Goal: Task Accomplishment & Management: Manage account settings

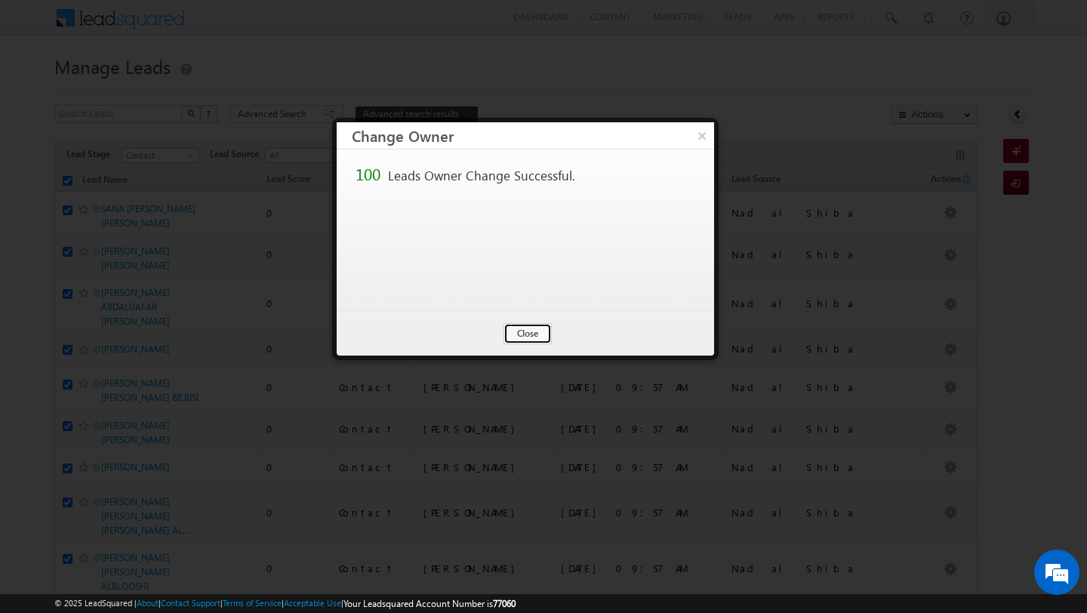
click at [526, 330] on button "Close" at bounding box center [527, 333] width 48 height 21
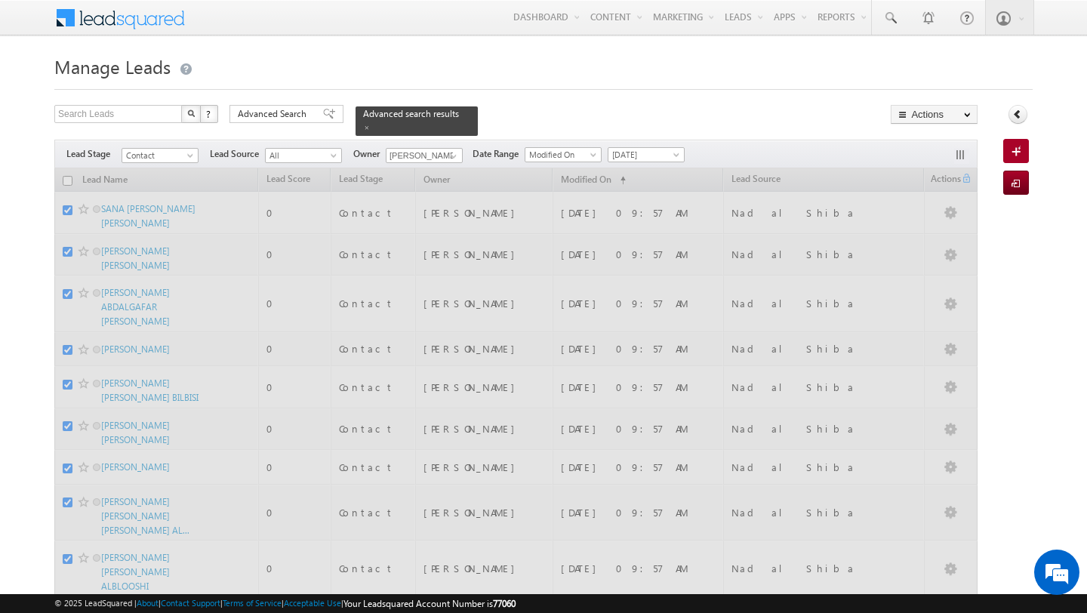
checkbox input "false"
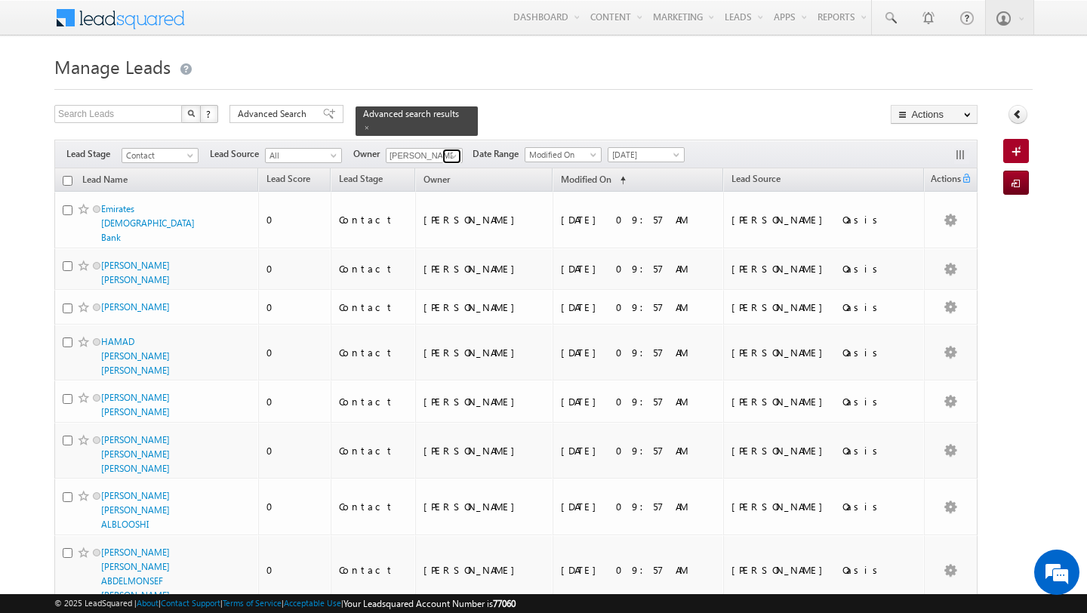
click at [455, 157] on span at bounding box center [453, 156] width 12 height 12
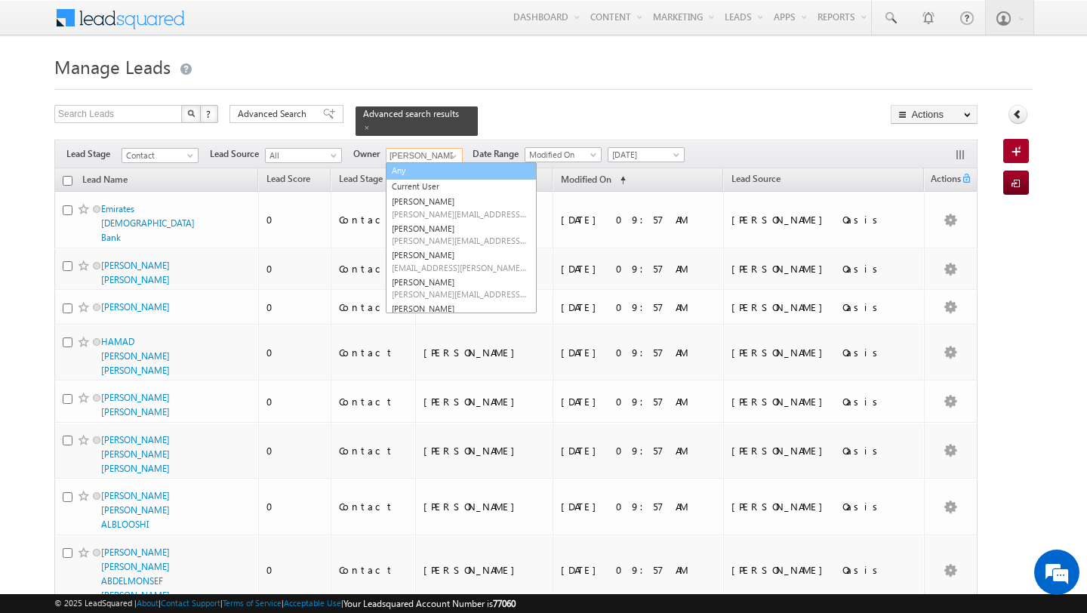
click at [426, 169] on link "Any" at bounding box center [461, 170] width 151 height 17
type input "Any"
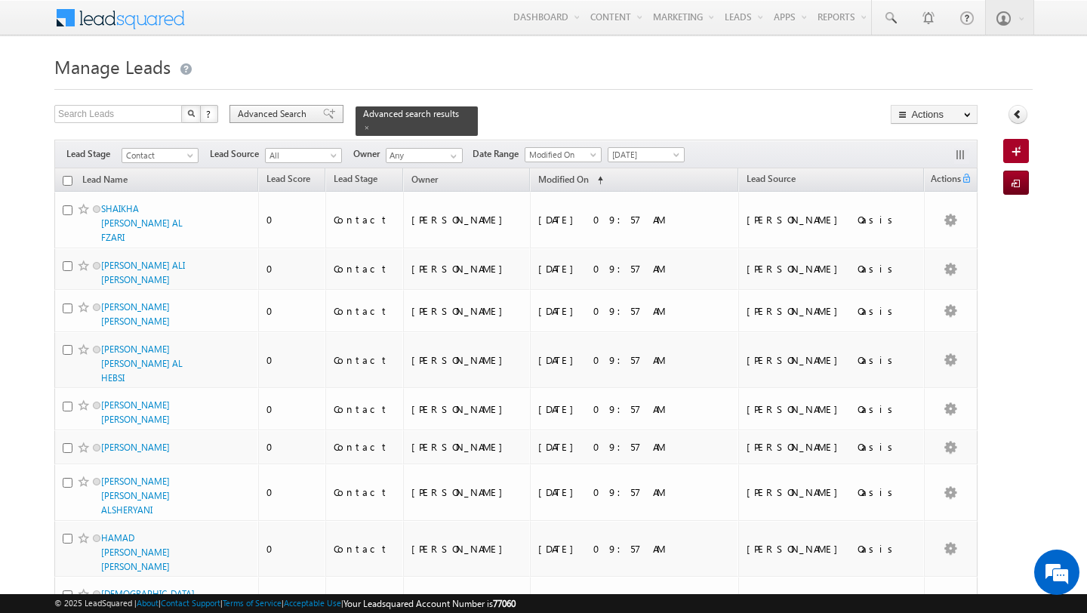
click at [278, 121] on span "Advanced Search" at bounding box center [274, 114] width 73 height 14
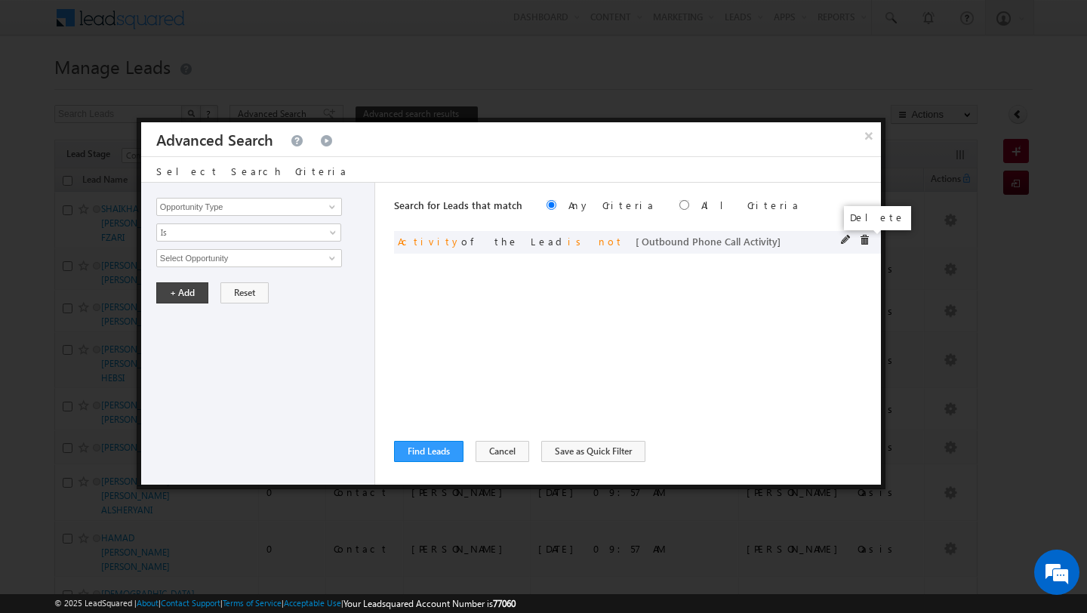
click at [868, 242] on span at bounding box center [864, 240] width 11 height 11
click at [290, 212] on input "Opportunity Type" at bounding box center [249, 207] width 186 height 18
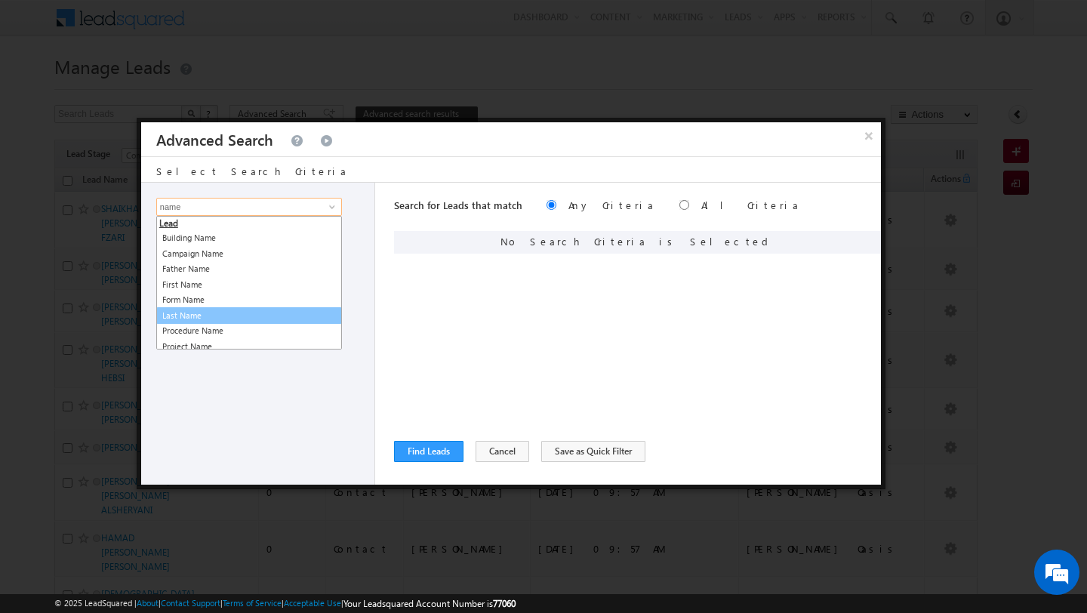
click at [211, 311] on link "Last Name" at bounding box center [249, 315] width 186 height 17
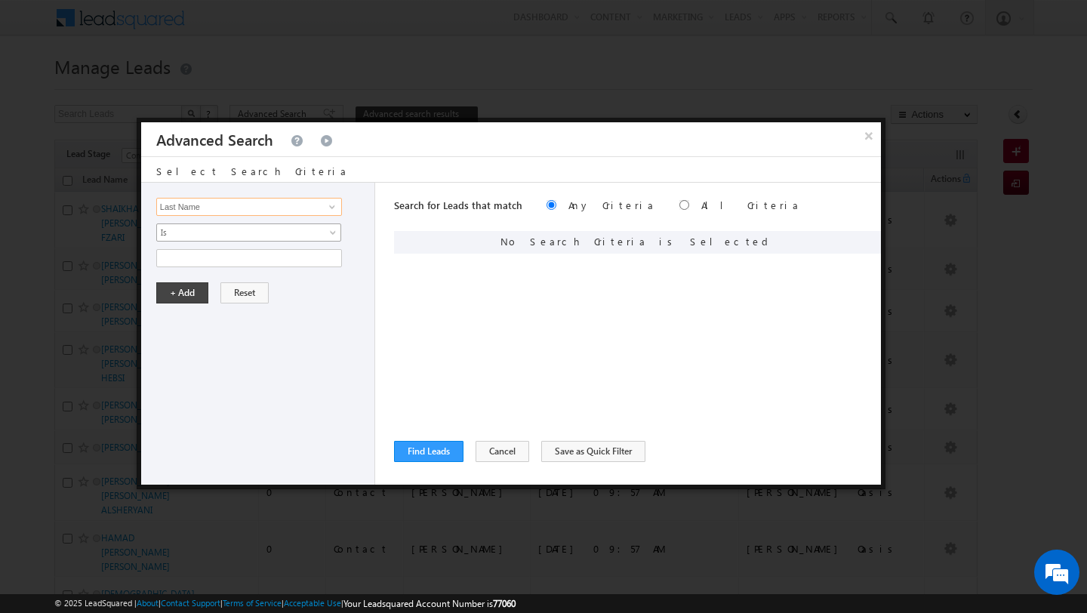
type input "Last Name"
click at [223, 238] on span "Is" at bounding box center [239, 233] width 164 height 14
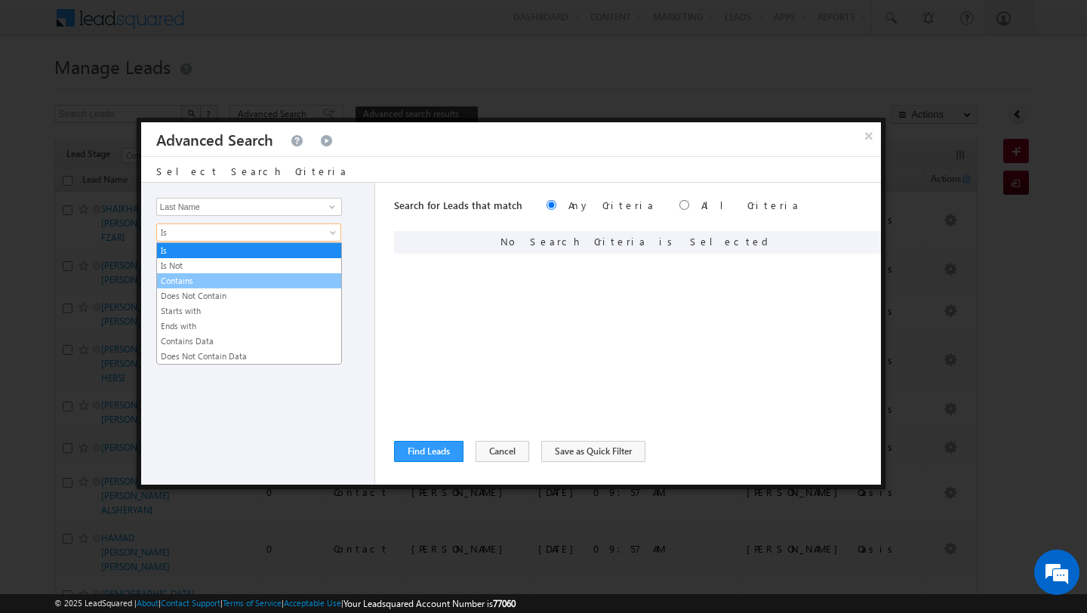
click at [221, 277] on link "Contains" at bounding box center [249, 281] width 184 height 14
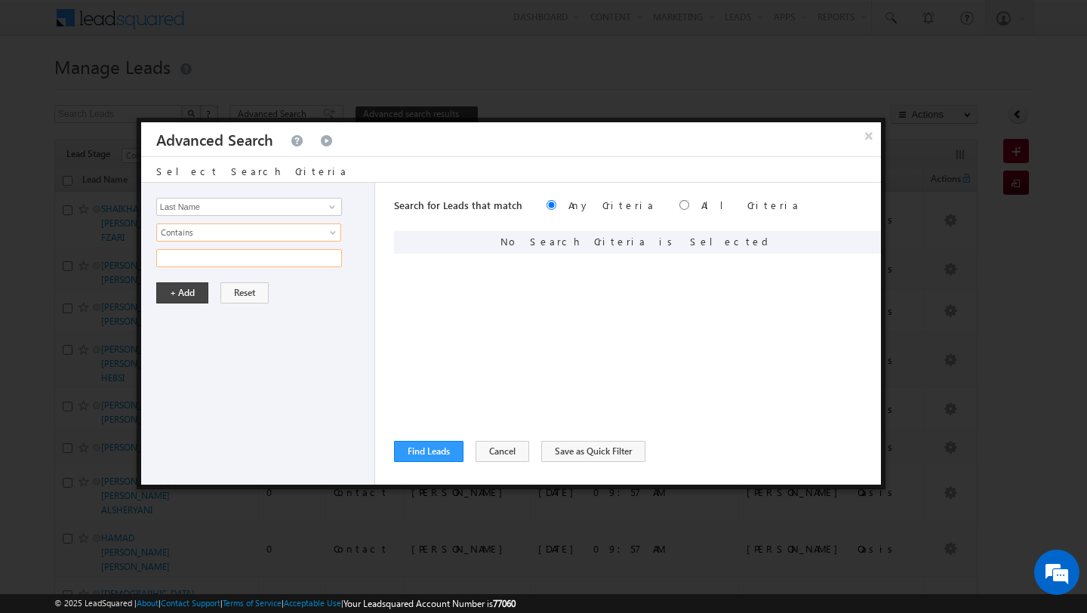
click at [217, 261] on input "text" at bounding box center [249, 258] width 186 height 18
type input "[PERSON_NAME]"
click at [184, 301] on button "+ Add" at bounding box center [182, 292] width 52 height 21
click at [420, 446] on button "Find Leads" at bounding box center [428, 451] width 69 height 21
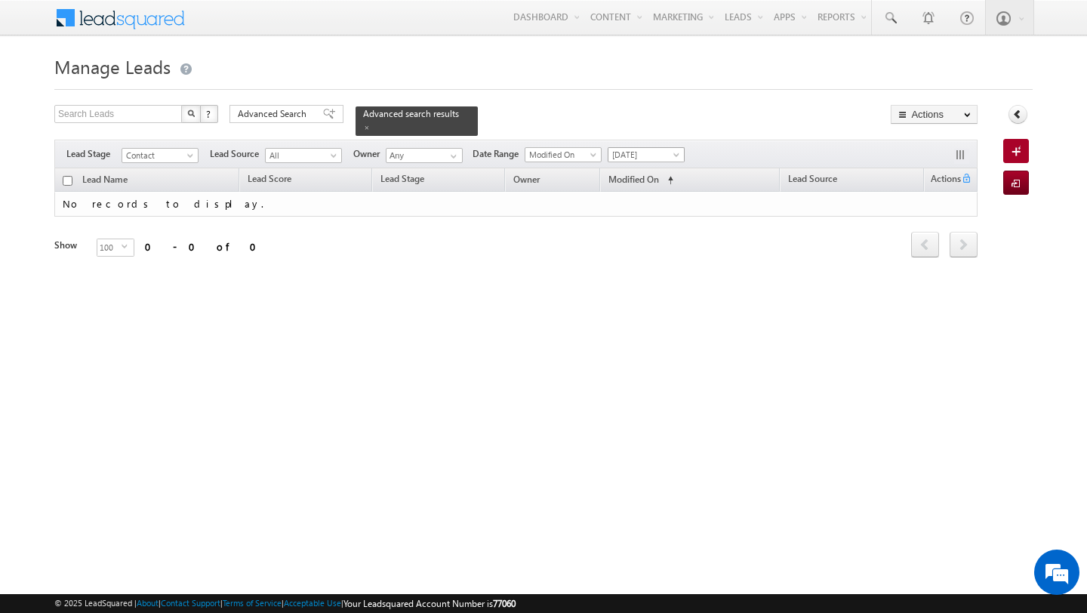
click at [644, 158] on span "[DATE]" at bounding box center [644, 155] width 72 height 14
click at [644, 171] on link "All Time" at bounding box center [641, 171] width 76 height 14
click at [279, 106] on div "Advanced Search" at bounding box center [286, 114] width 114 height 18
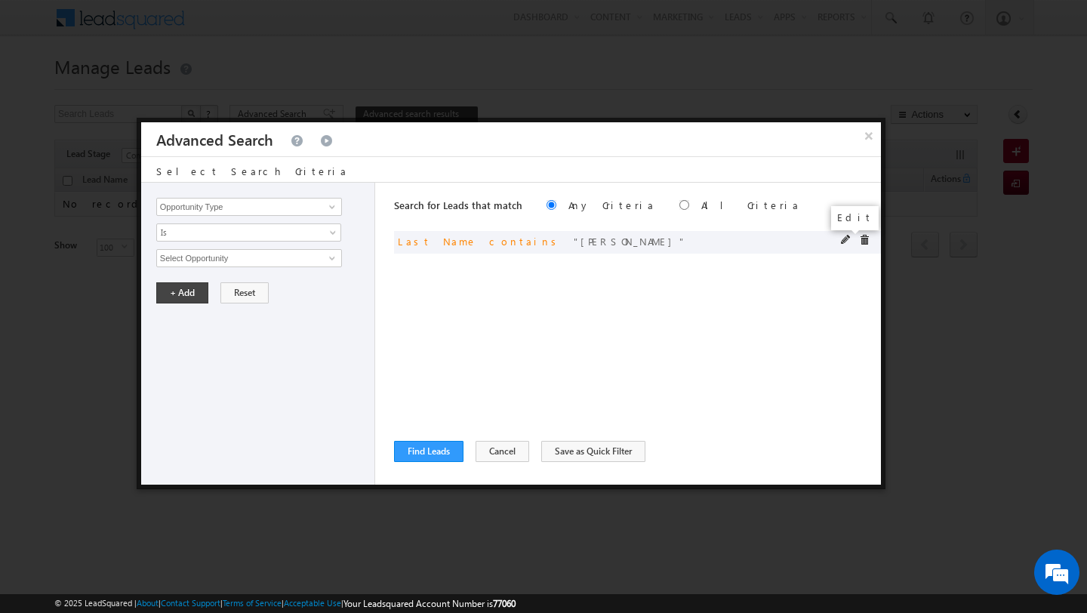
click at [847, 242] on span at bounding box center [846, 240] width 11 height 11
click at [216, 263] on input "[PERSON_NAME]" at bounding box center [249, 258] width 186 height 18
type input "raj"
click at [173, 294] on button "+ Add" at bounding box center [182, 292] width 52 height 21
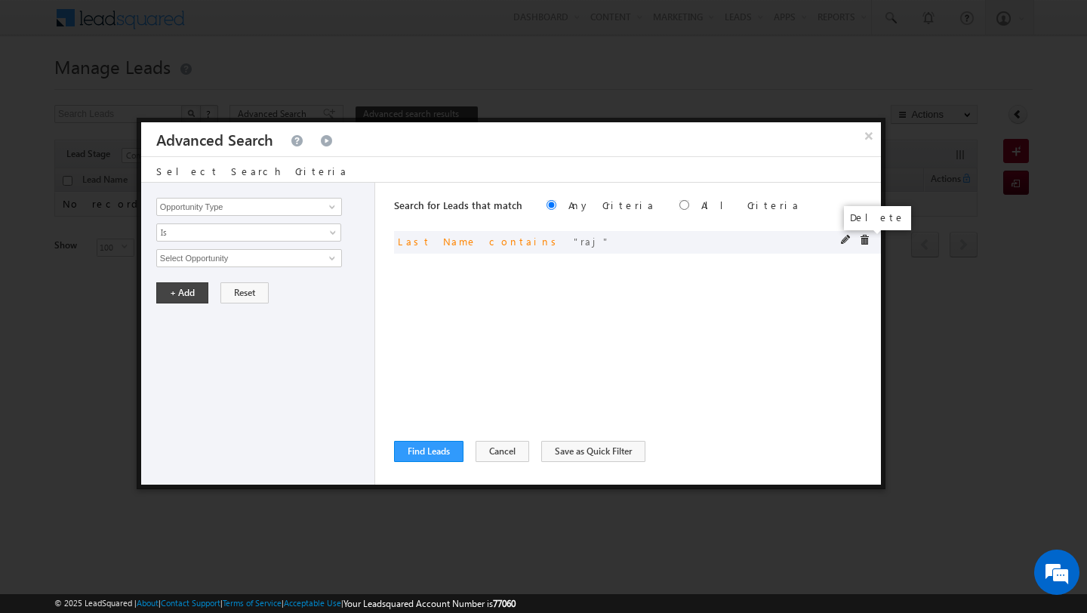
click at [866, 239] on span at bounding box center [864, 240] width 11 height 11
click at [328, 209] on span at bounding box center [332, 207] width 12 height 12
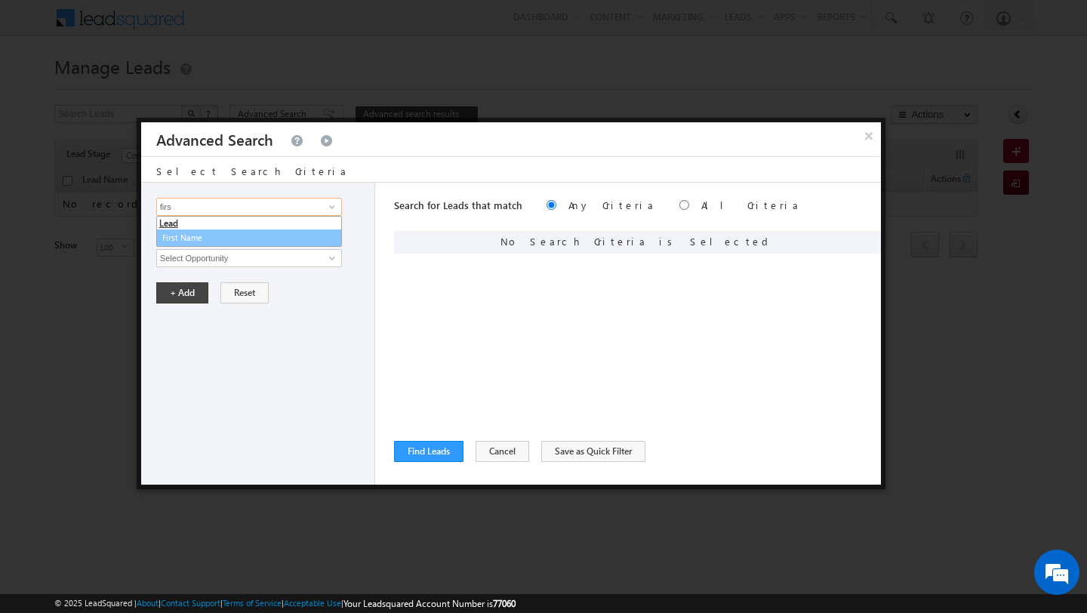
click at [265, 232] on link "First Name" at bounding box center [249, 237] width 186 height 17
type input "First Name"
click at [265, 232] on span "Is" at bounding box center [239, 233] width 164 height 14
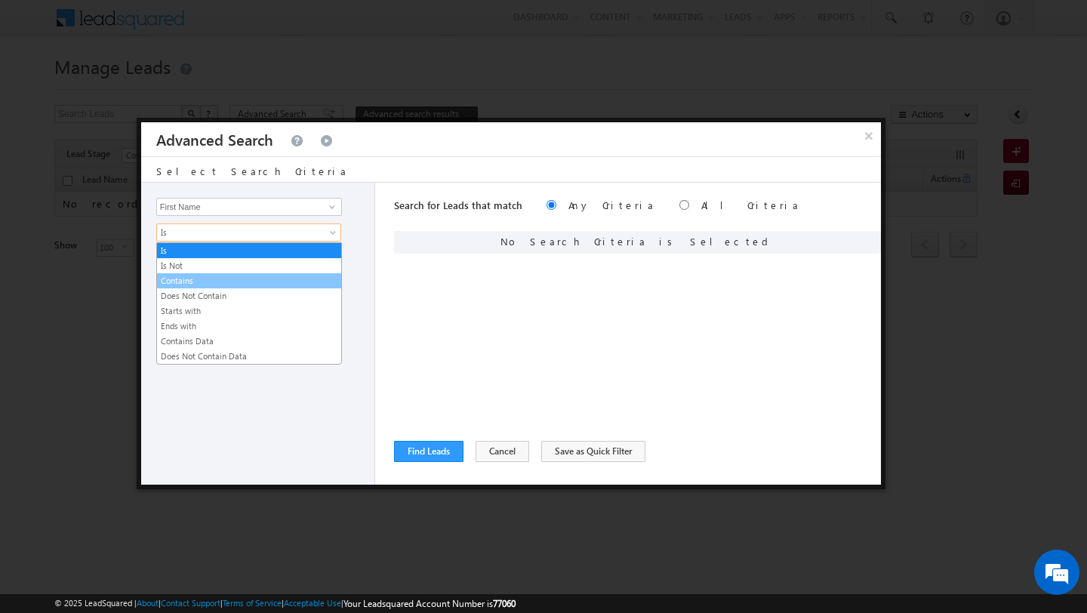
click at [259, 276] on link "Contains" at bounding box center [249, 281] width 184 height 14
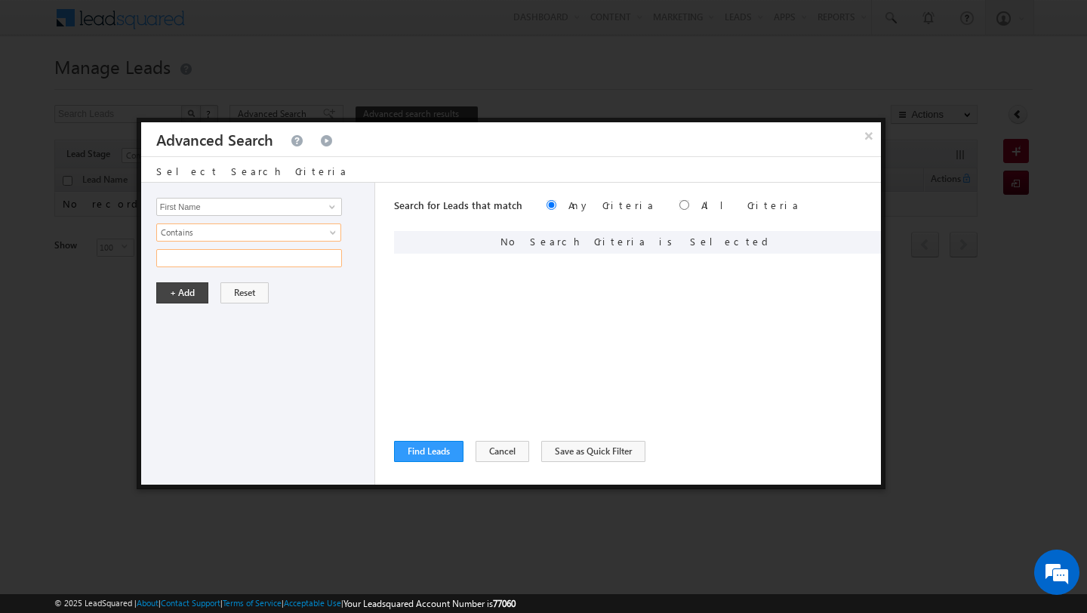
click at [236, 263] on input "text" at bounding box center [249, 258] width 186 height 18
type input "raj"
click at [176, 294] on button "+ Add" at bounding box center [182, 292] width 52 height 21
click at [423, 454] on button "Find Leads" at bounding box center [428, 451] width 69 height 21
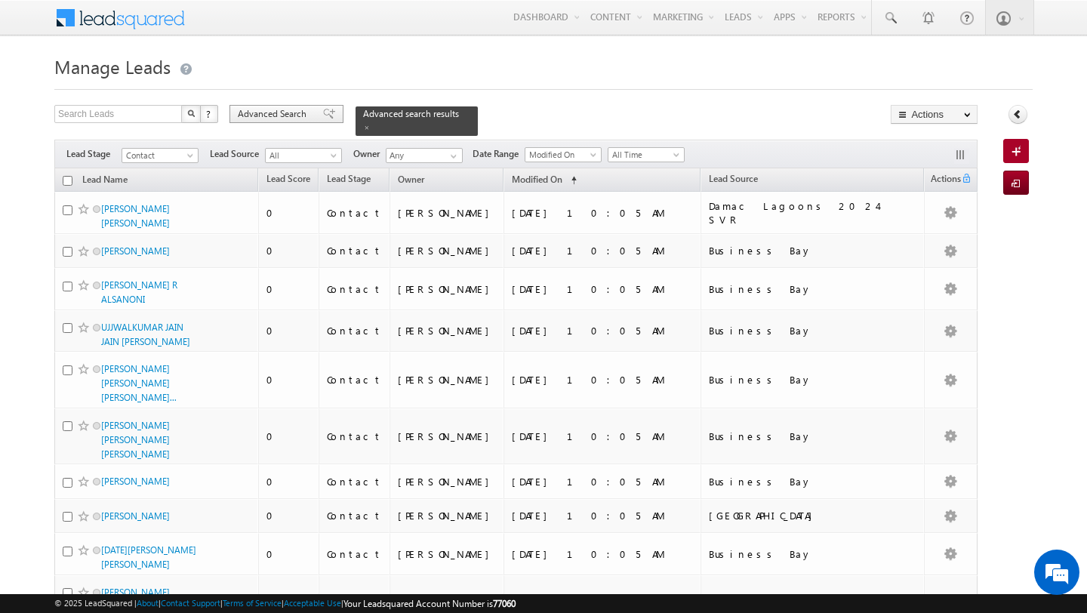
click at [294, 121] on span "Advanced Search" at bounding box center [274, 114] width 73 height 14
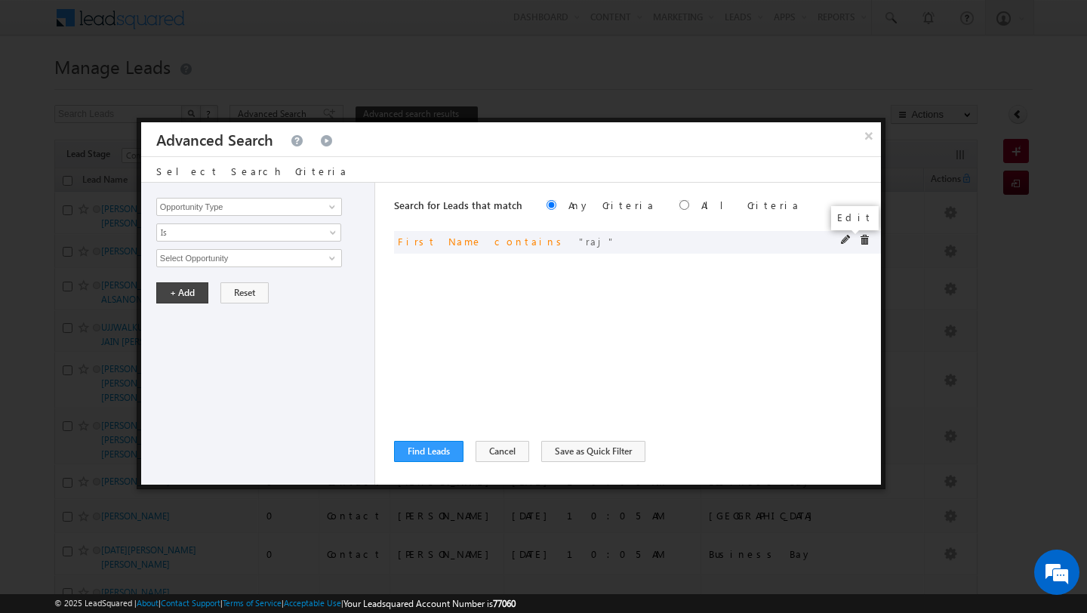
click at [844, 241] on span at bounding box center [846, 240] width 11 height 11
click at [202, 260] on input "raj" at bounding box center [249, 258] width 186 height 18
type input "an"
click at [170, 288] on button "+ Add" at bounding box center [182, 292] width 52 height 21
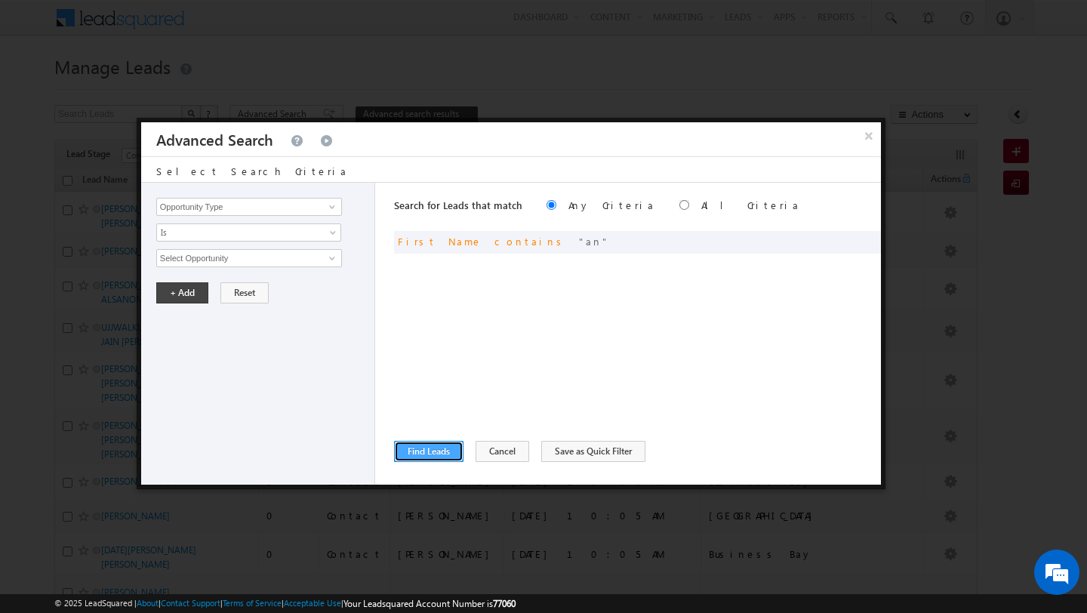
click at [417, 449] on button "Find Leads" at bounding box center [428, 451] width 69 height 21
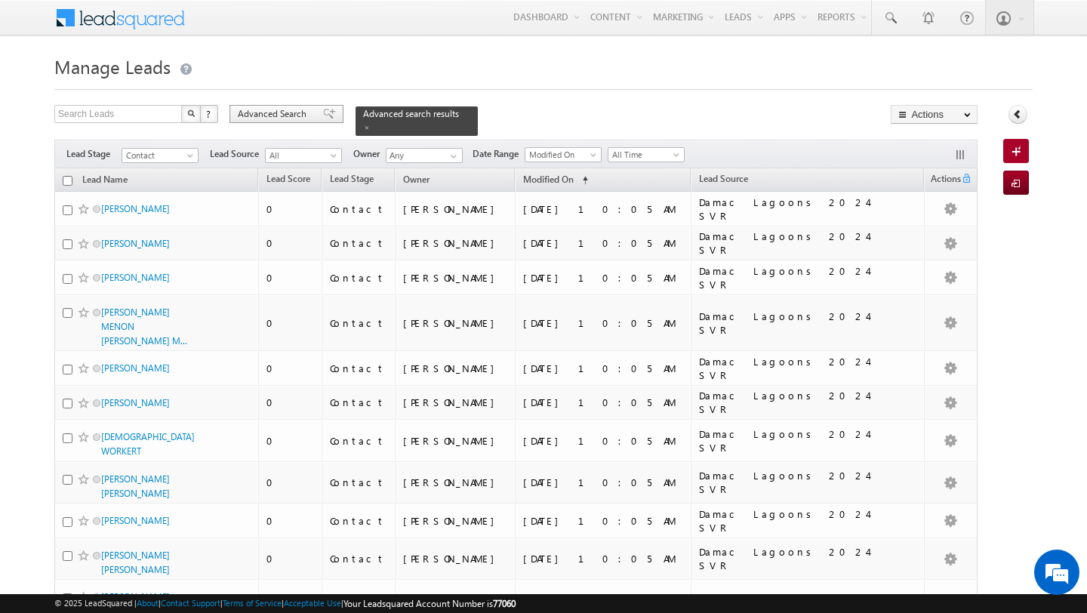
click at [260, 119] on span "Advanced Search" at bounding box center [274, 114] width 73 height 14
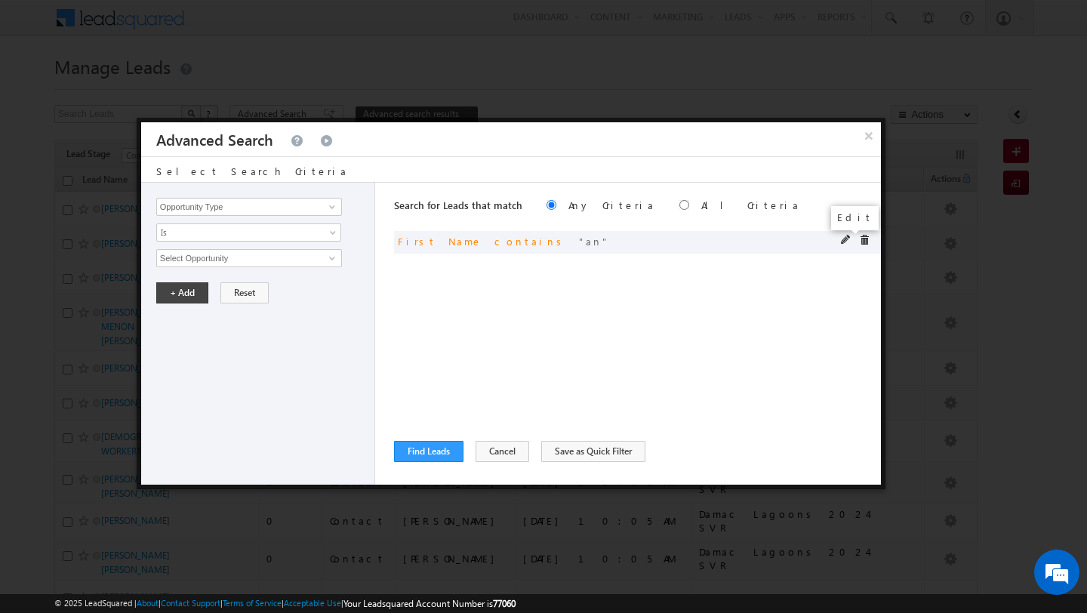
click at [846, 243] on span at bounding box center [846, 240] width 11 height 11
click at [173, 260] on input "an" at bounding box center [249, 258] width 186 height 18
type input "kumar"
click at [182, 288] on button "+ Add" at bounding box center [182, 292] width 52 height 21
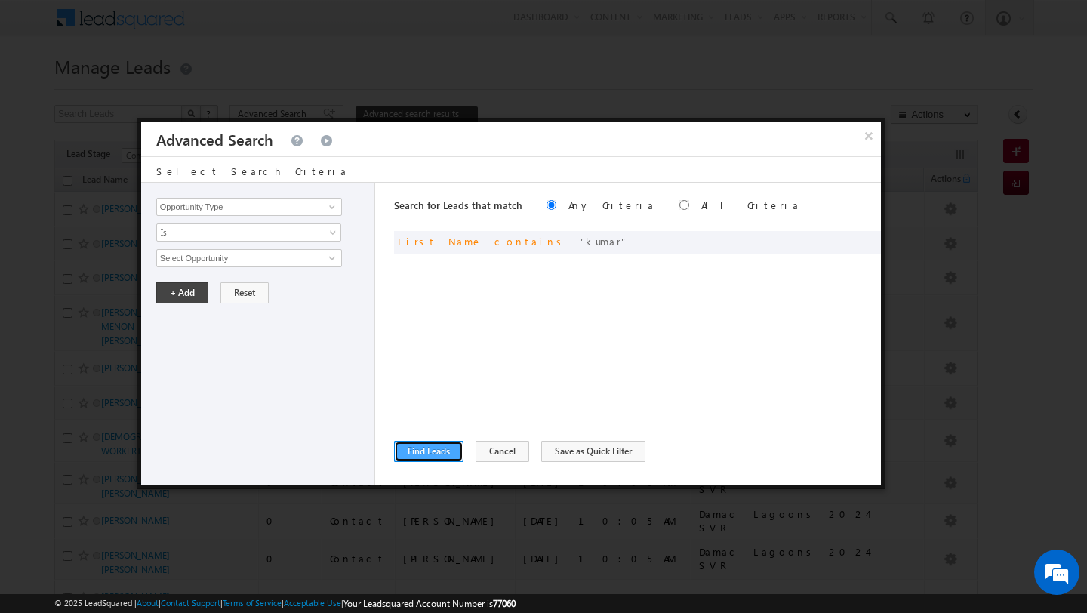
click at [436, 451] on button "Find Leads" at bounding box center [428, 451] width 69 height 21
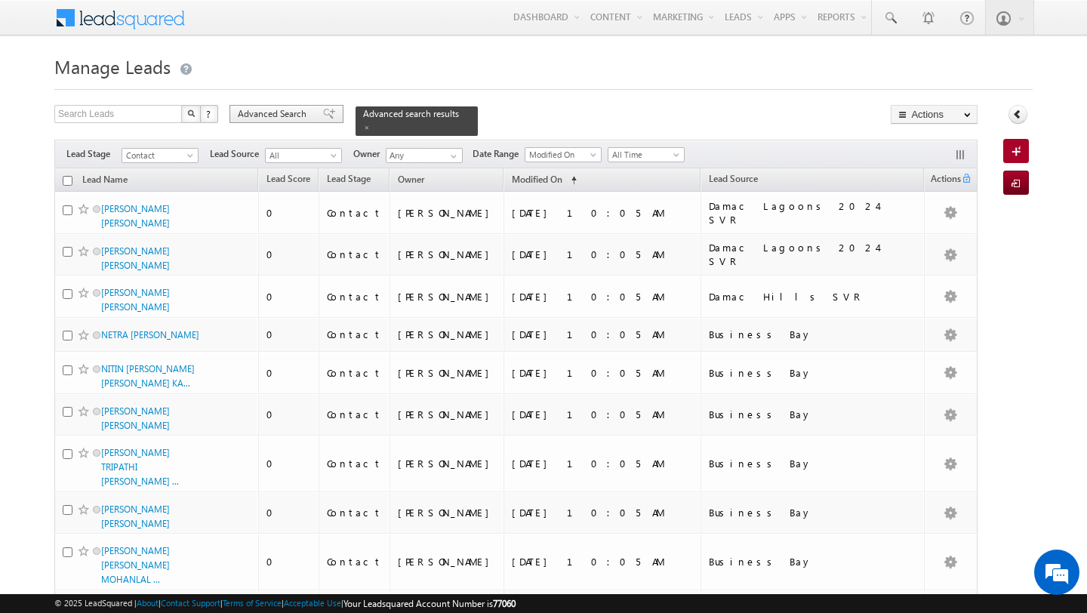
click at [245, 115] on span "Advanced Search" at bounding box center [274, 114] width 73 height 14
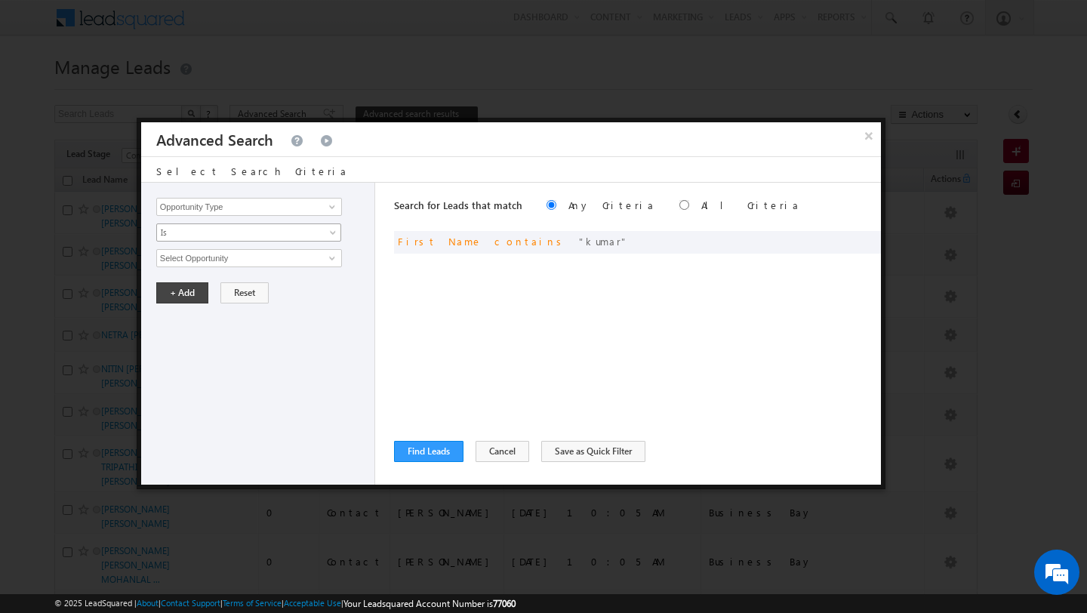
click at [292, 238] on span "Is" at bounding box center [239, 233] width 164 height 14
click at [291, 260] on link "Is Not" at bounding box center [249, 266] width 184 height 14
click at [326, 257] on span at bounding box center [332, 258] width 12 height 12
click at [300, 206] on input "Opportunity Type" at bounding box center [249, 207] width 186 height 18
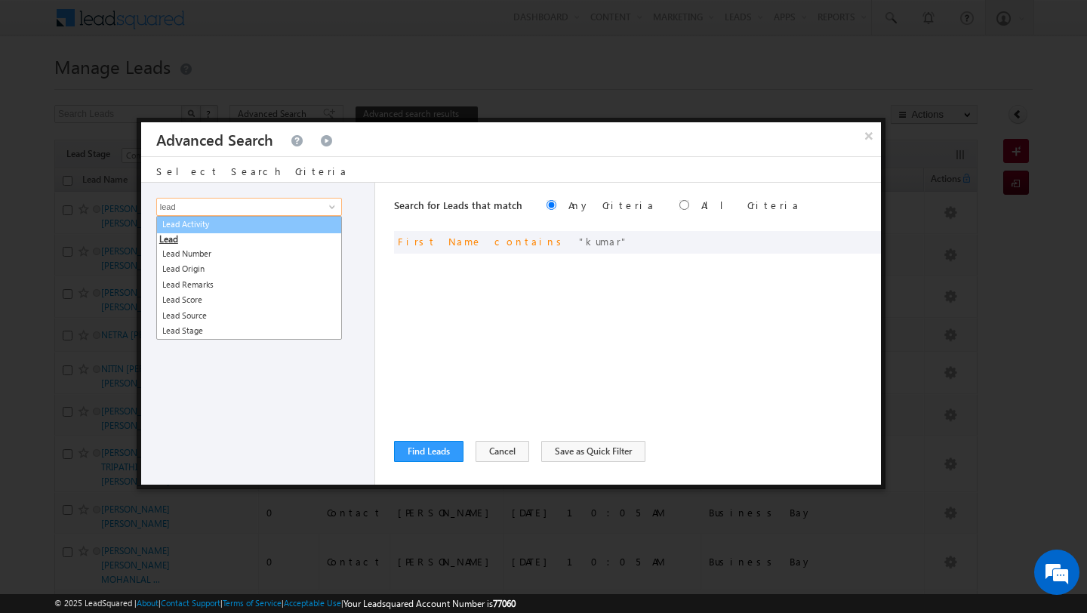
click at [294, 232] on link "Lead Activity" at bounding box center [249, 224] width 186 height 17
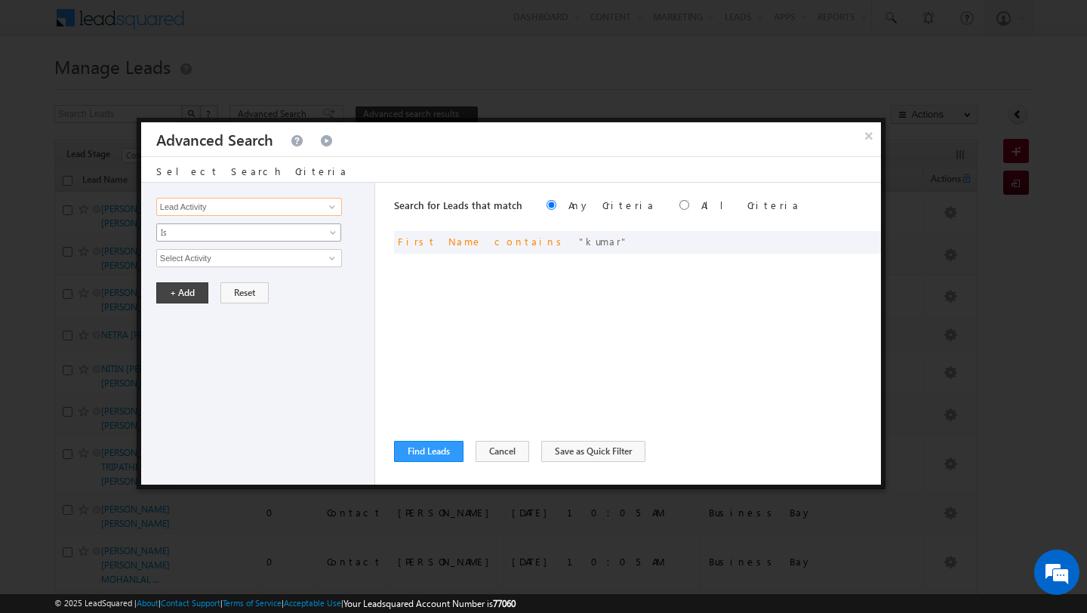
type input "Lead Activity"
click at [247, 237] on span "Is" at bounding box center [239, 233] width 164 height 14
click at [247, 263] on link "Is Not" at bounding box center [249, 266] width 184 height 14
click at [281, 260] on input "Select Activity" at bounding box center [249, 258] width 186 height 18
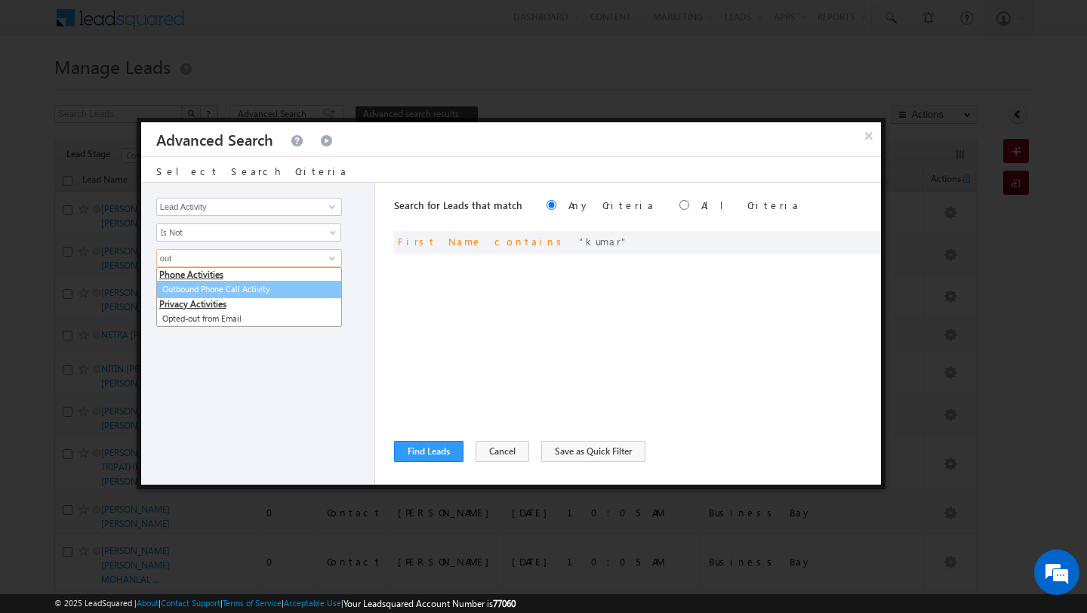
click at [259, 284] on link "Outbound Phone Call Activity" at bounding box center [249, 289] width 186 height 17
type input "Outbound Phone Call Activity"
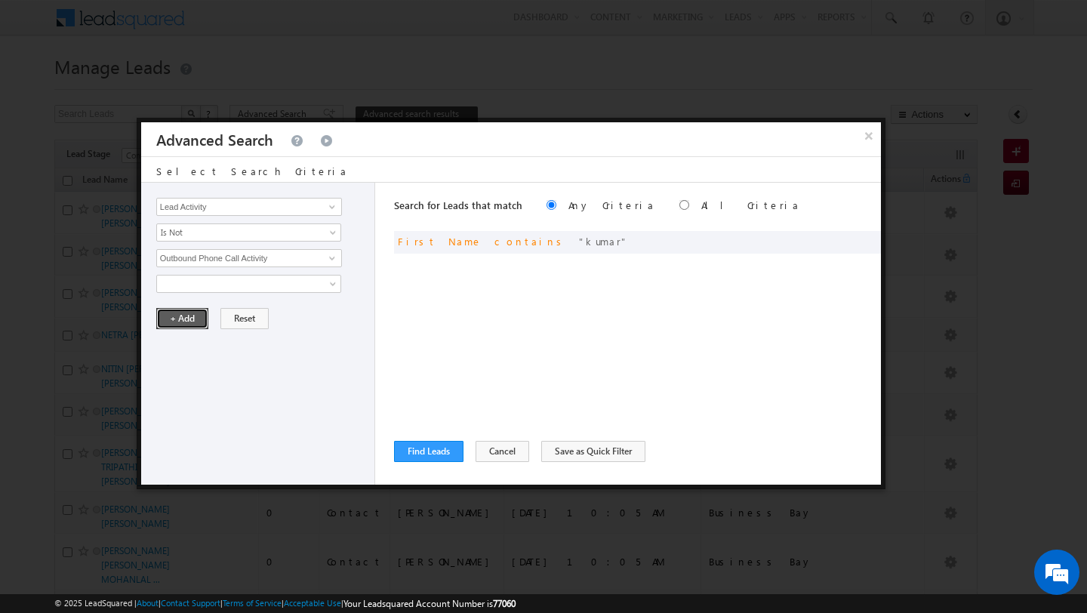
click at [199, 323] on button "+ Add" at bounding box center [182, 318] width 52 height 21
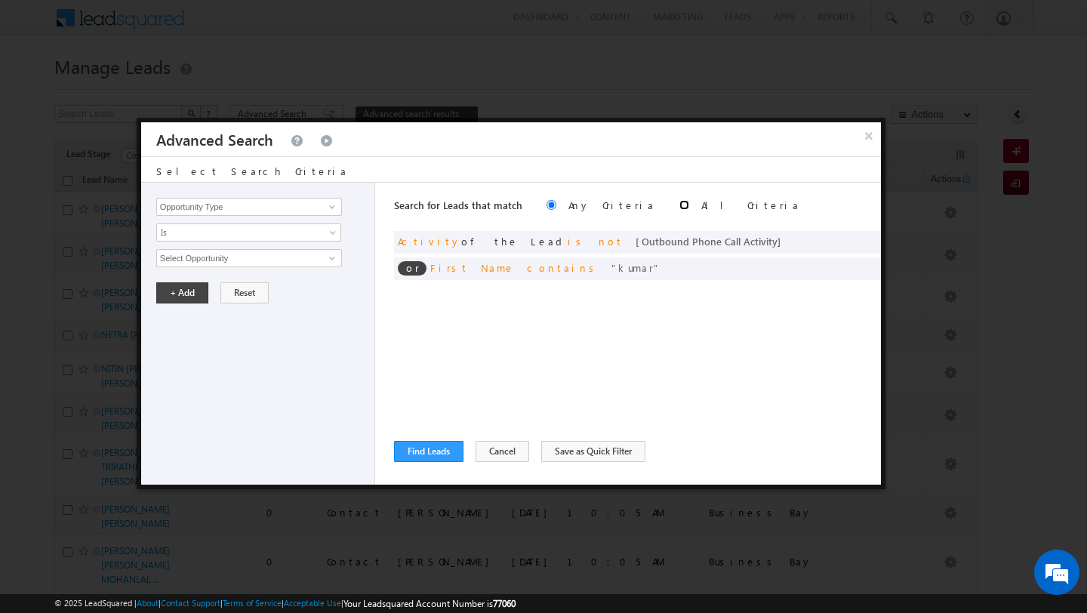
click at [679, 204] on input "radio" at bounding box center [684, 205] width 10 height 10
radio input "true"
click at [441, 450] on button "Find Leads" at bounding box center [428, 451] width 69 height 21
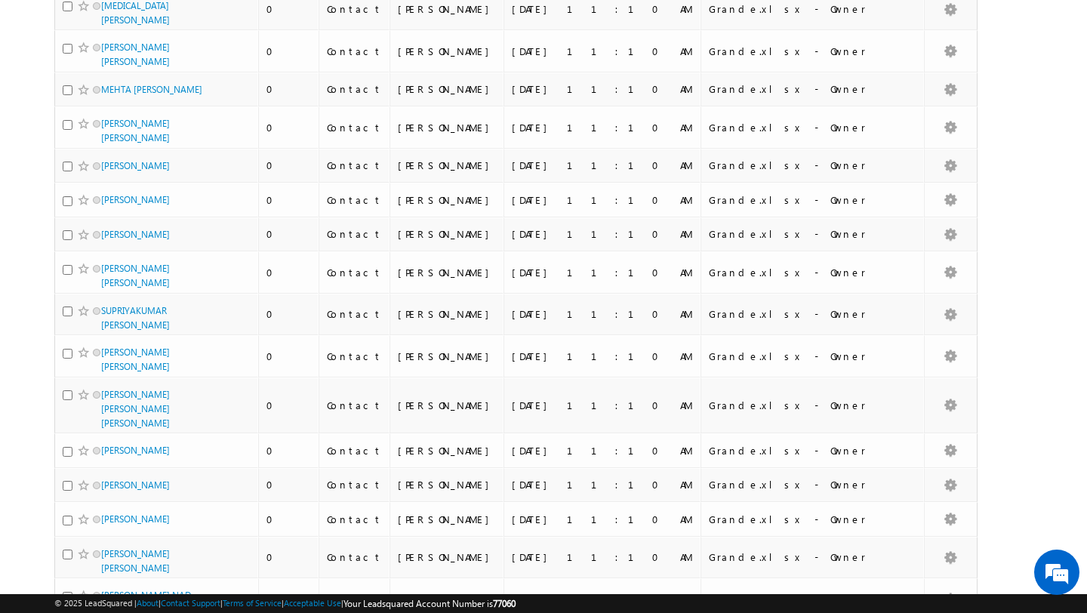
scroll to position [3837, 0]
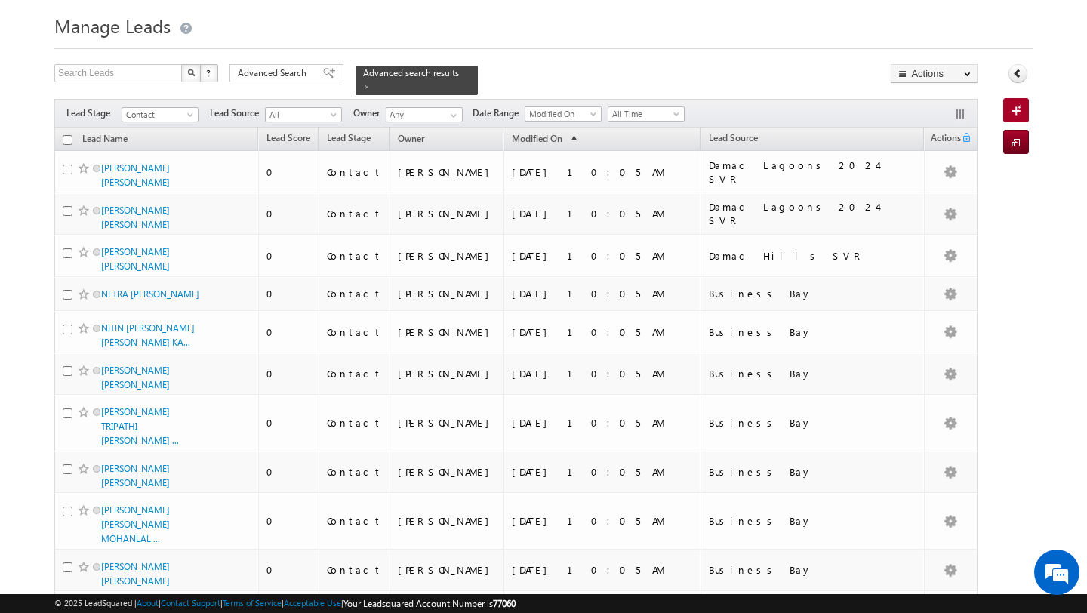
scroll to position [0, 0]
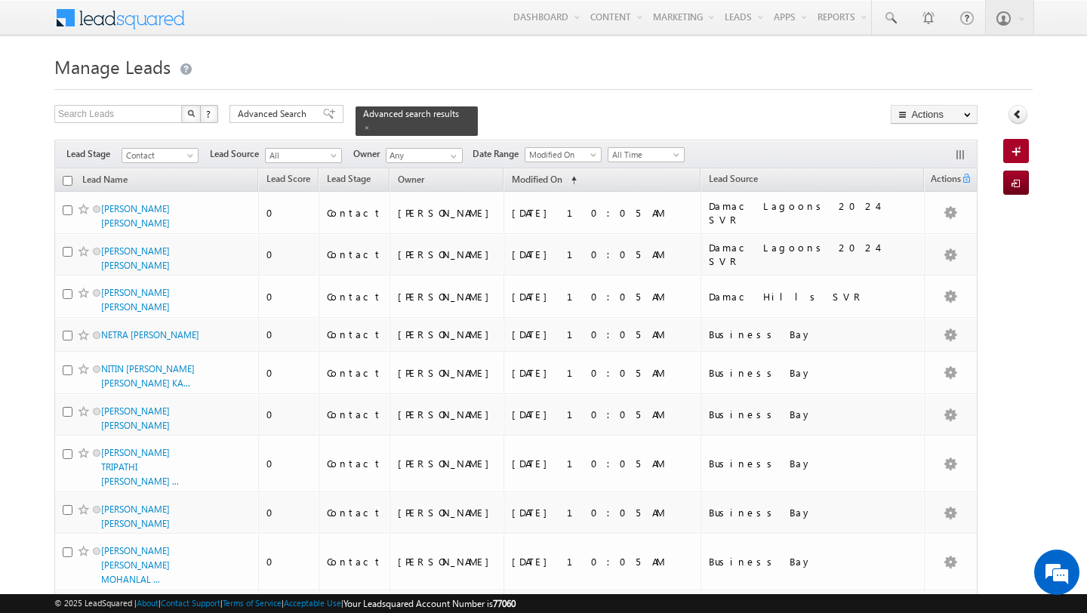
click at [68, 180] on input "checkbox" at bounding box center [68, 181] width 10 height 10
checkbox input "true"
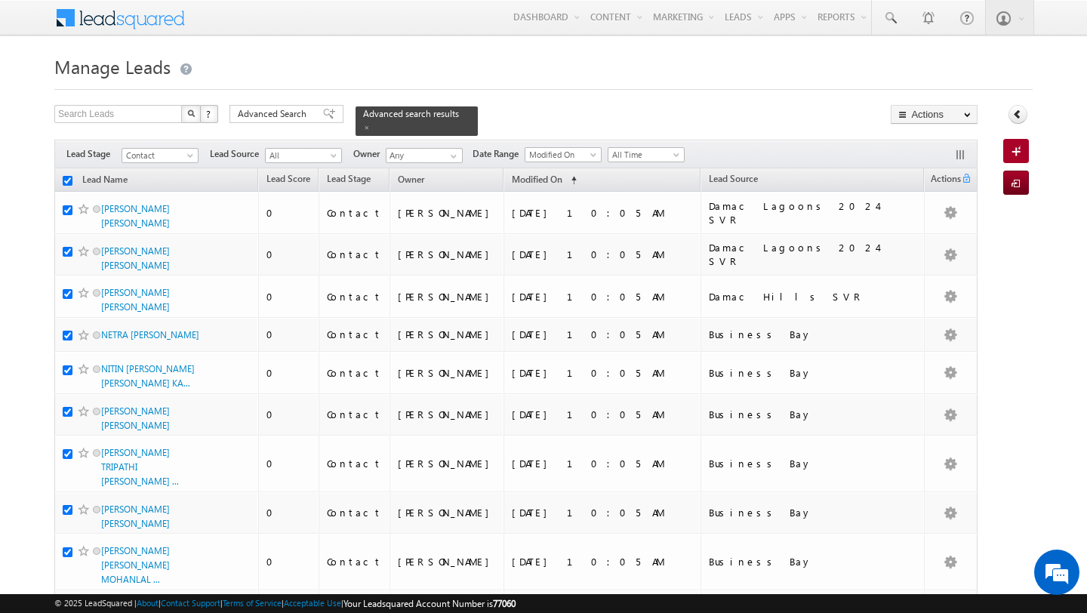
checkbox input "true"
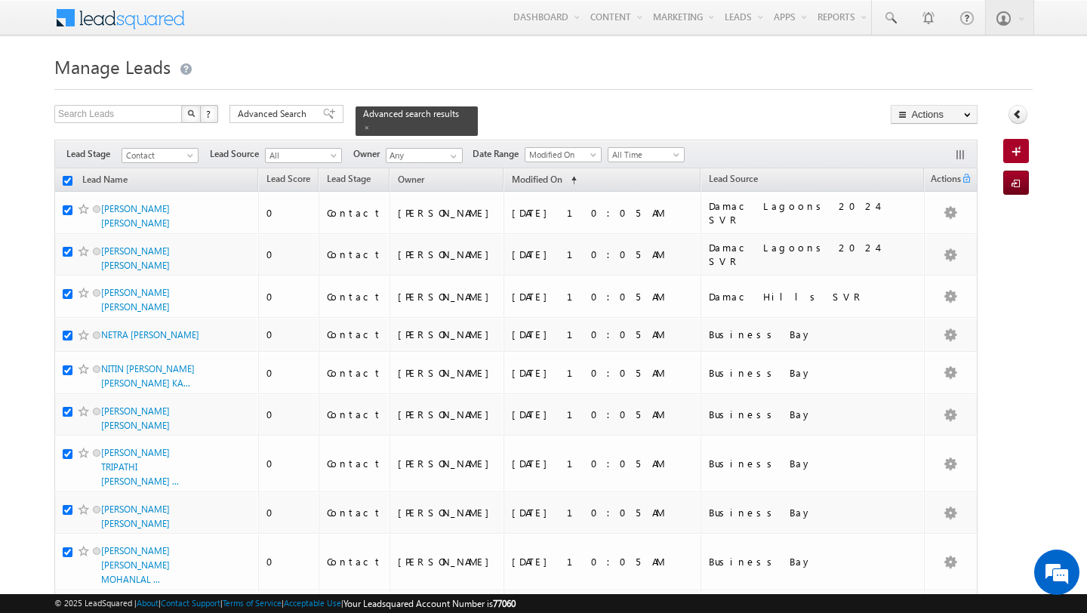
checkbox input "true"
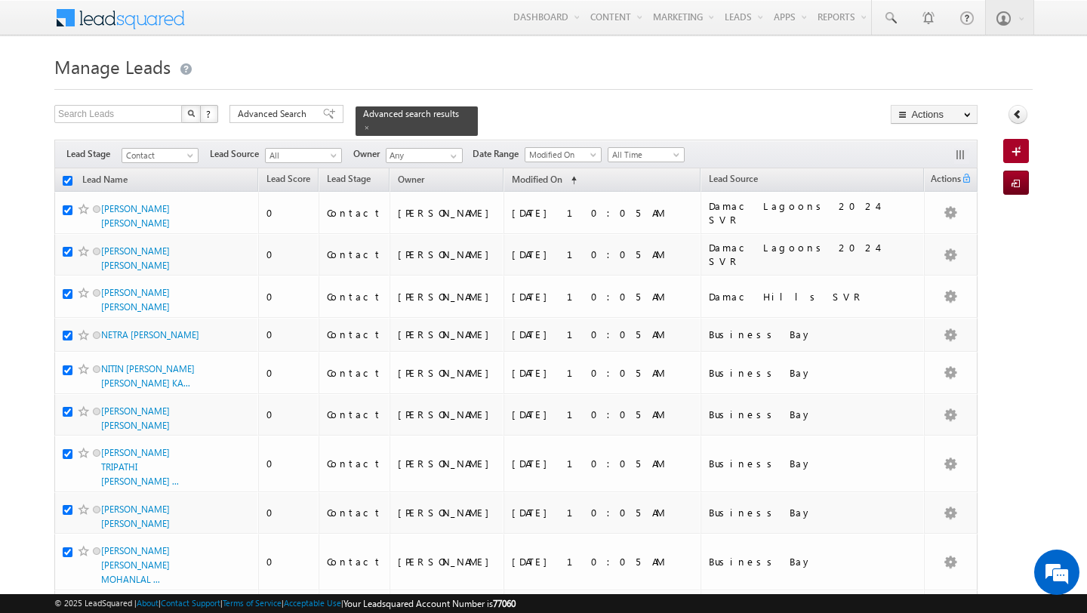
checkbox input "true"
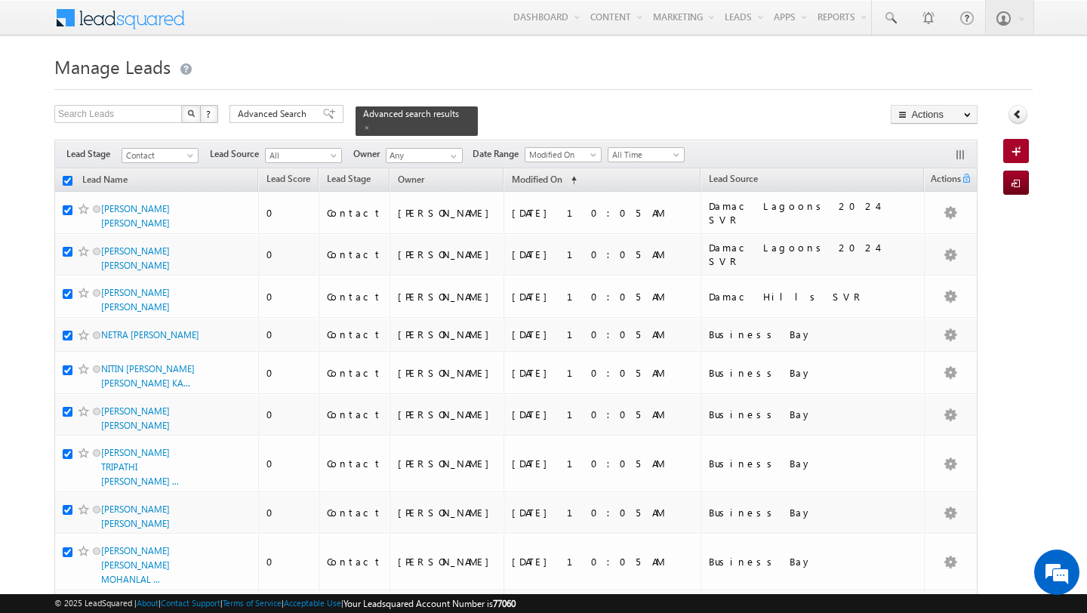
checkbox input "true"
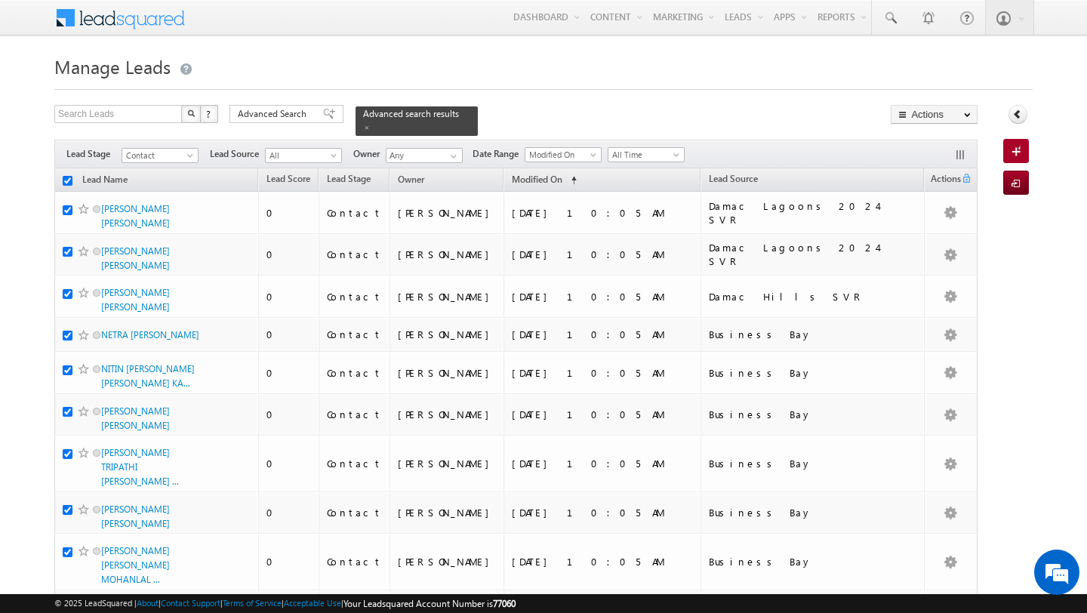
checkbox input "true"
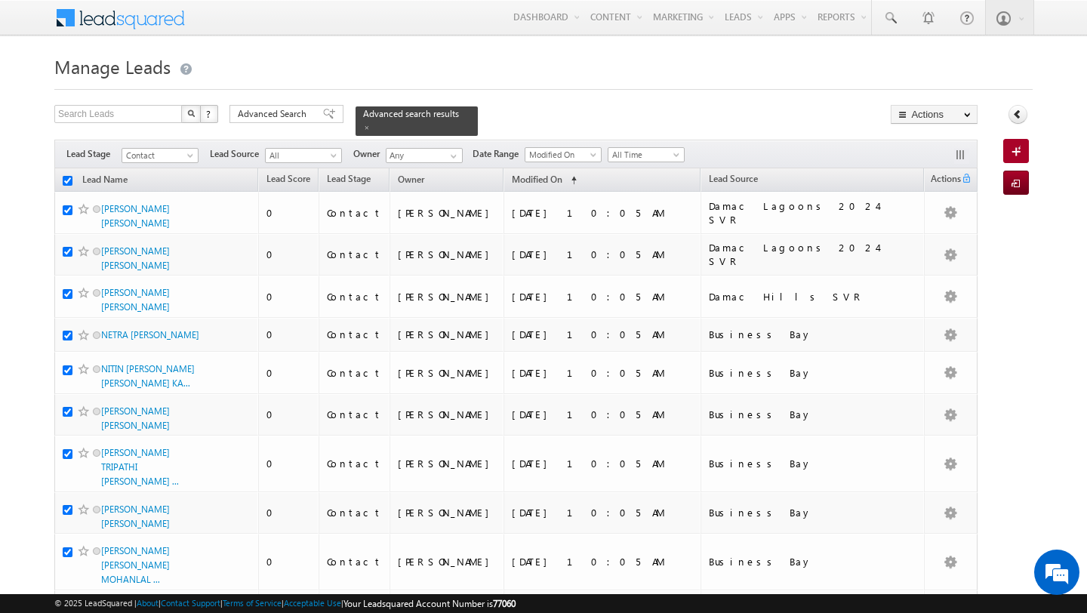
checkbox input "true"
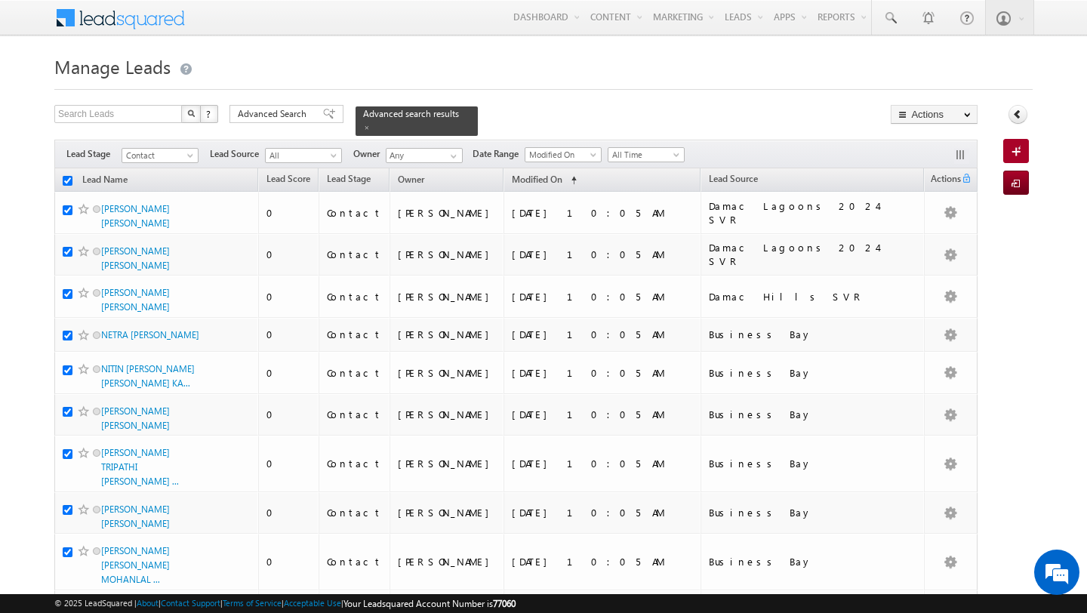
checkbox input "true"
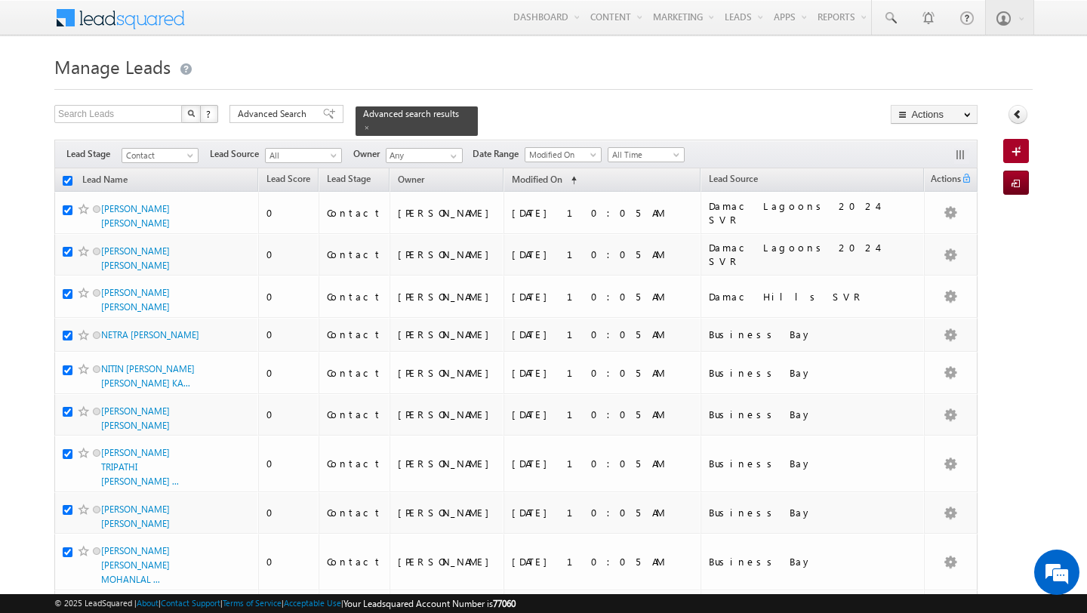
checkbox input "true"
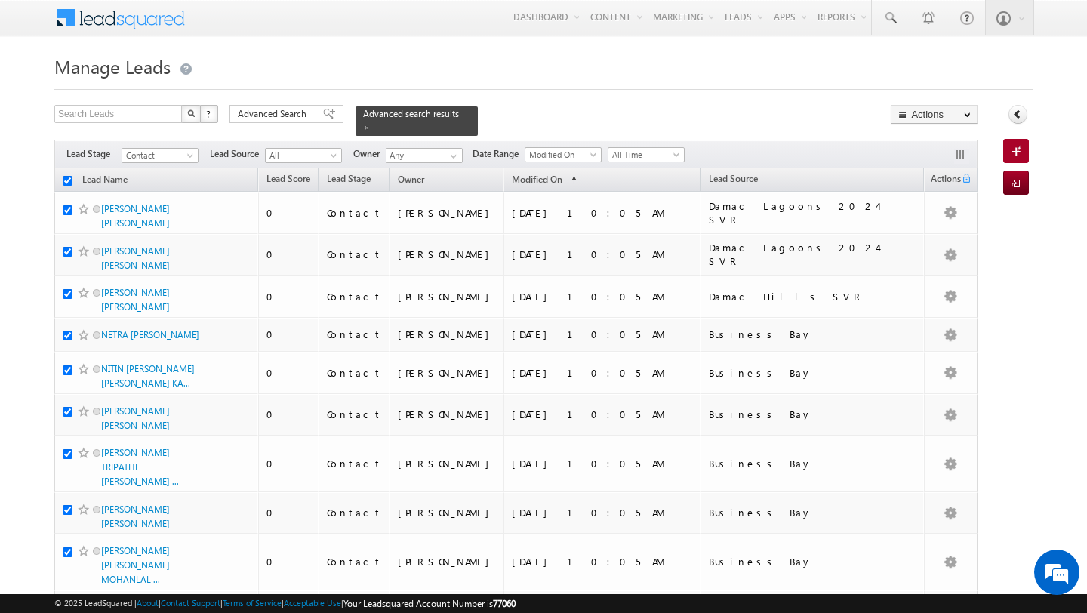
checkbox input "true"
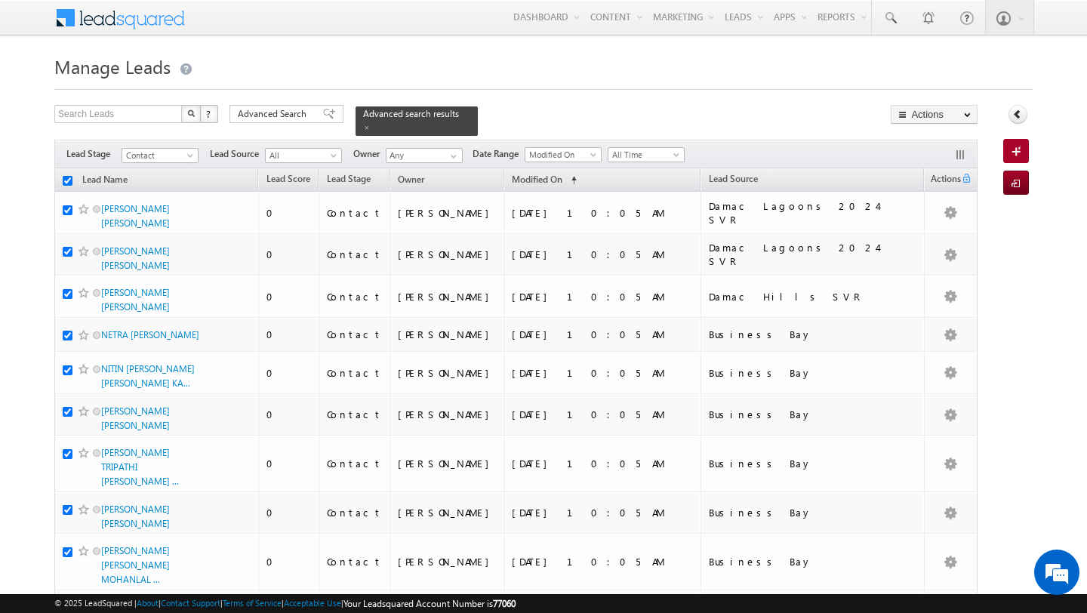
checkbox input "true"
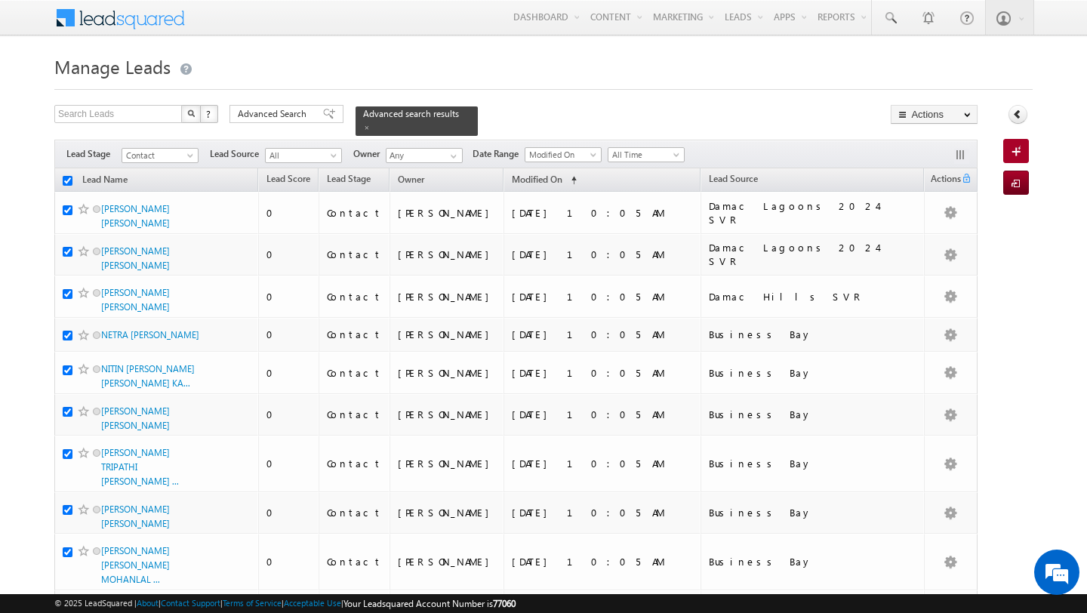
checkbox input "true"
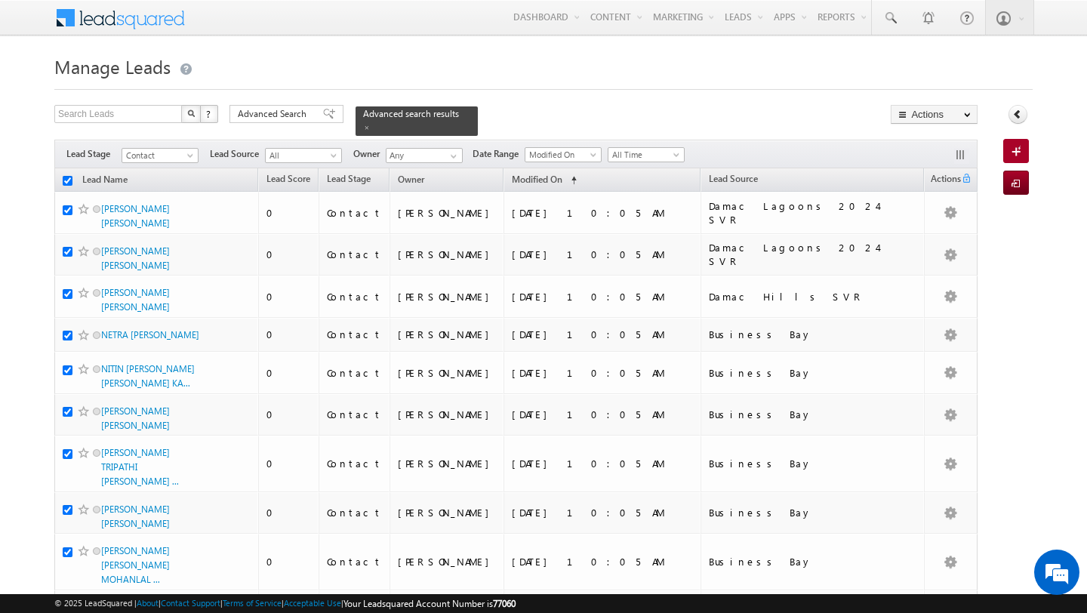
checkbox input "true"
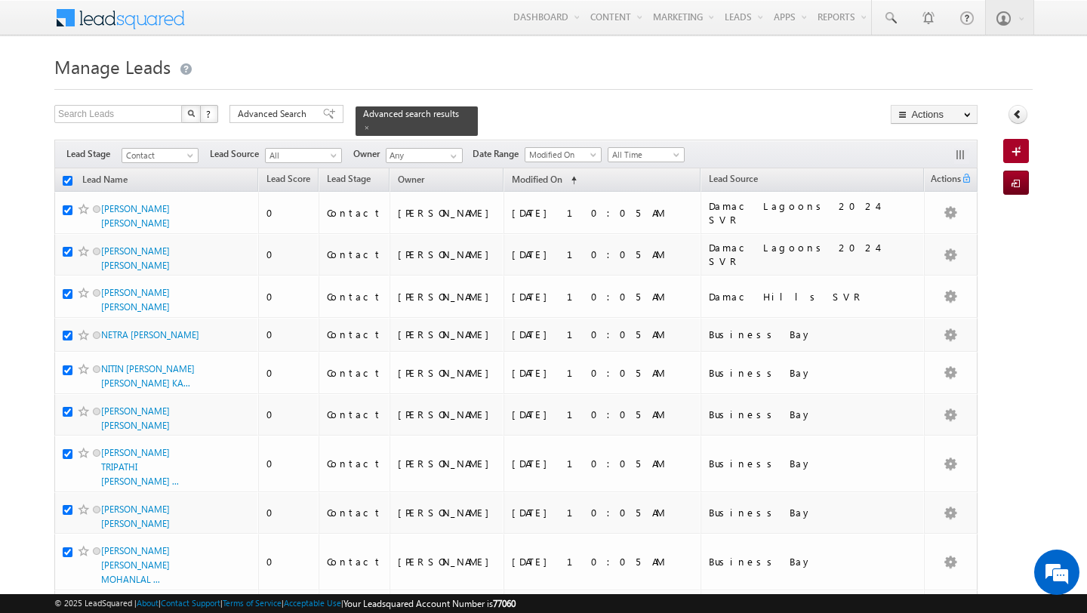
checkbox input "true"
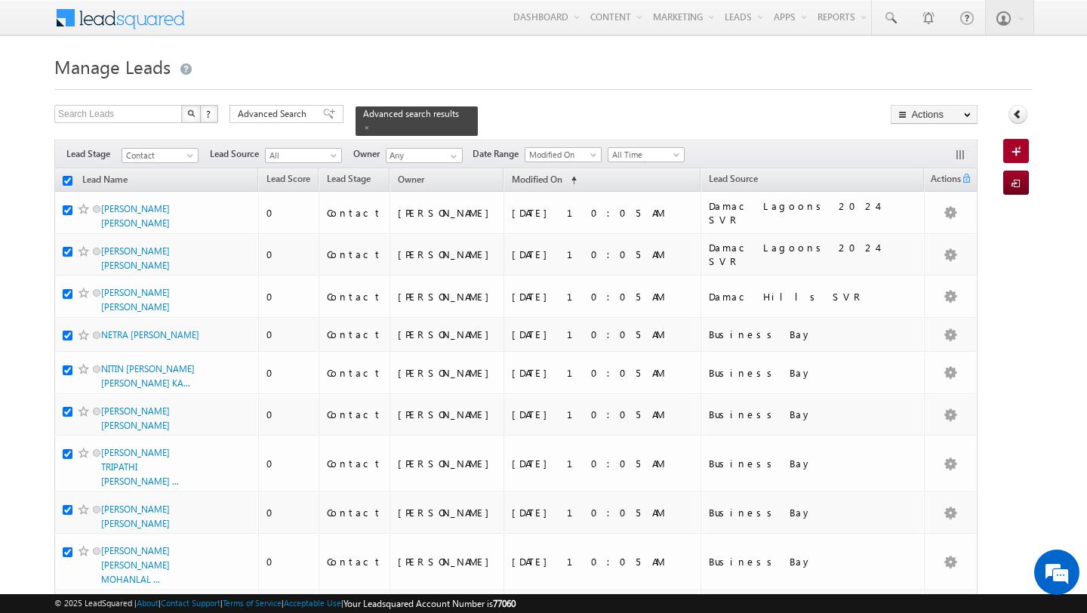
checkbox input "true"
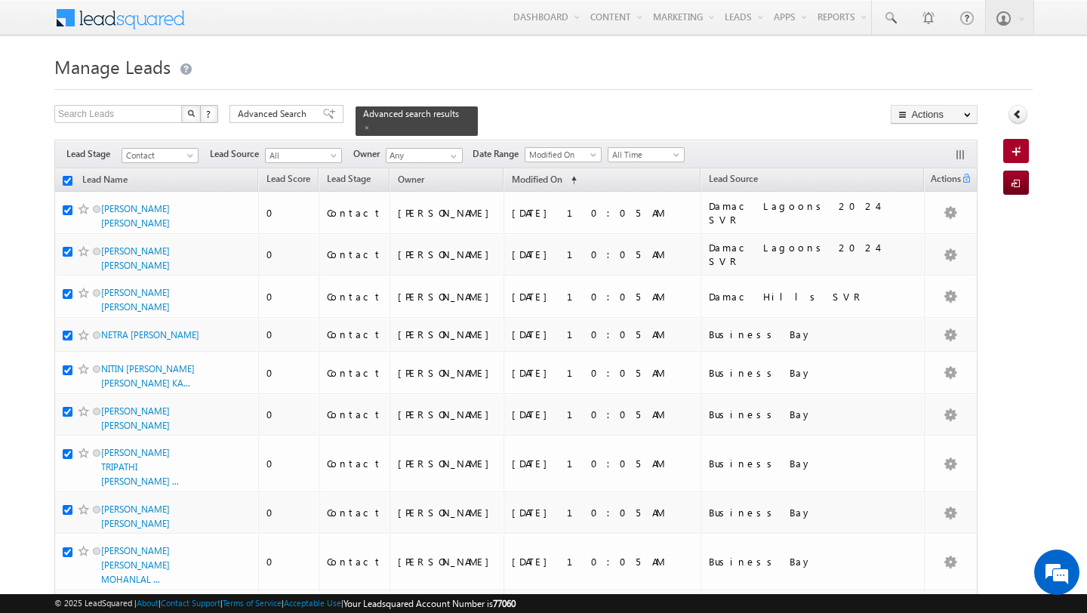
checkbox input "true"
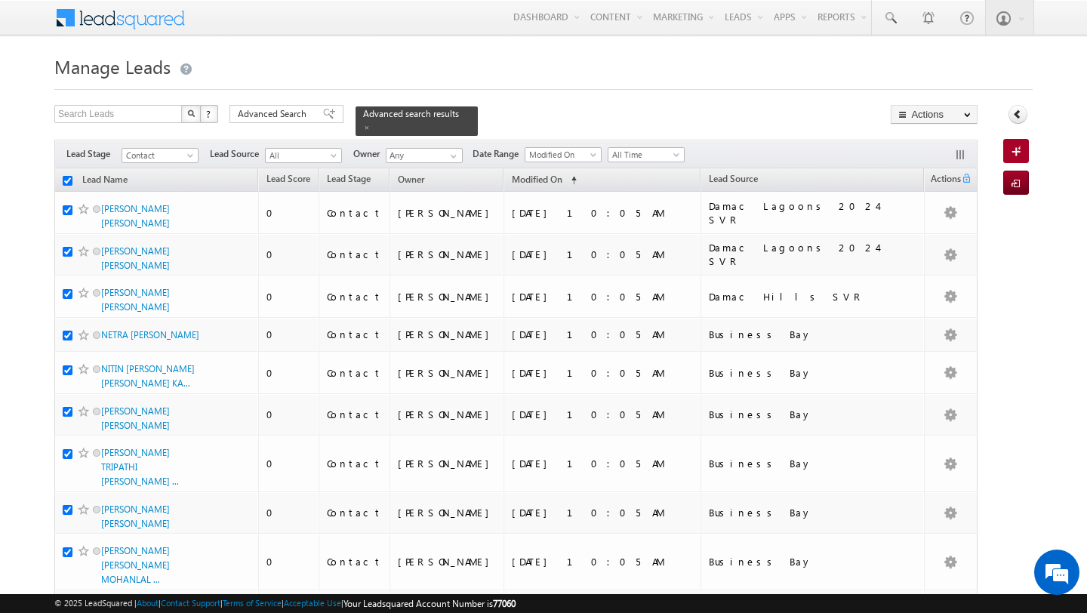
checkbox input "true"
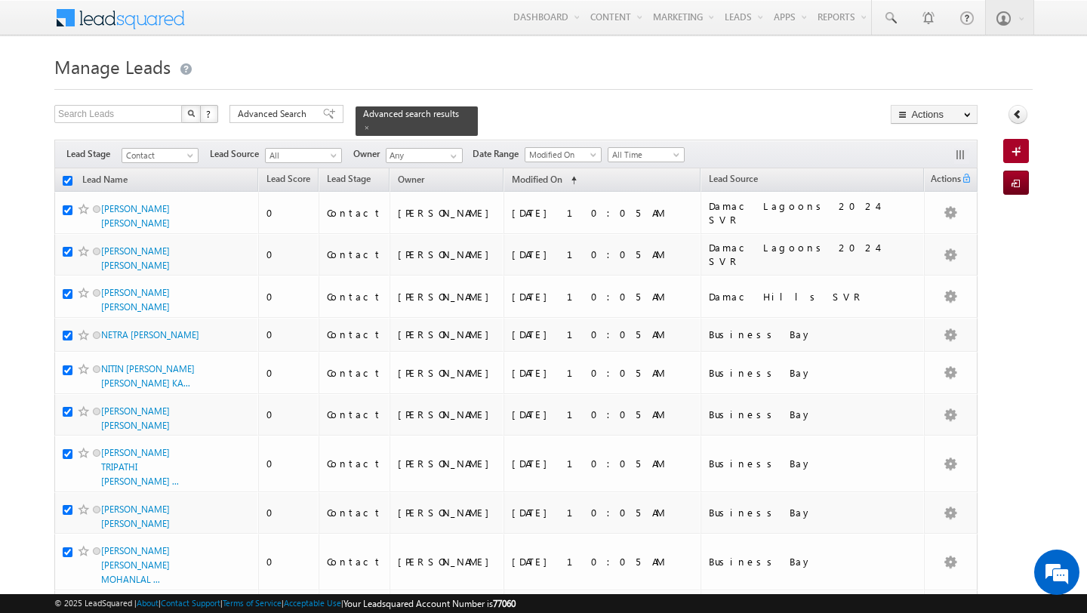
checkbox input "true"
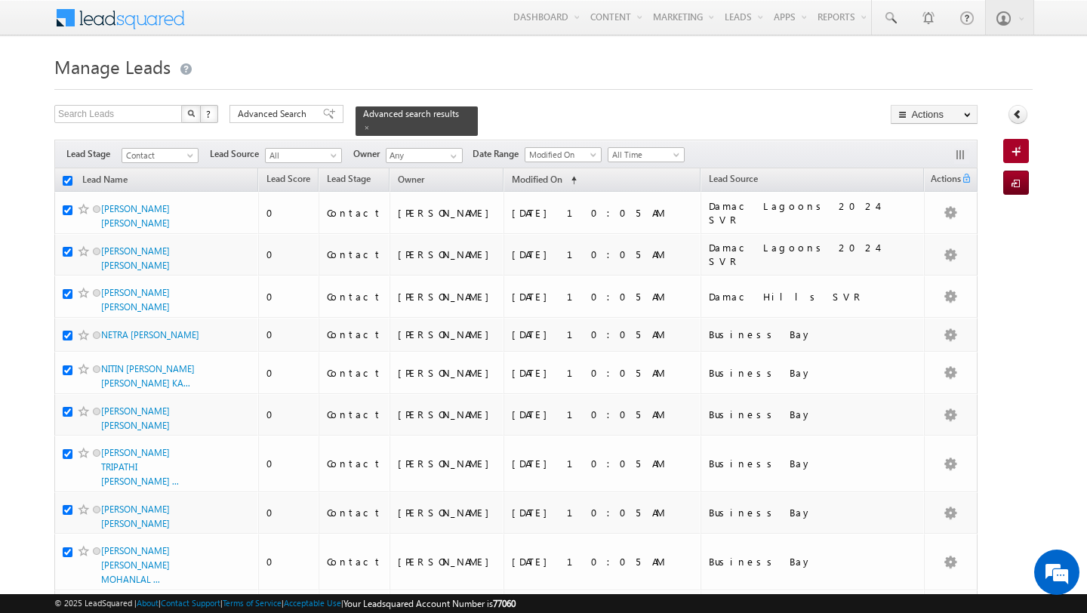
checkbox input "true"
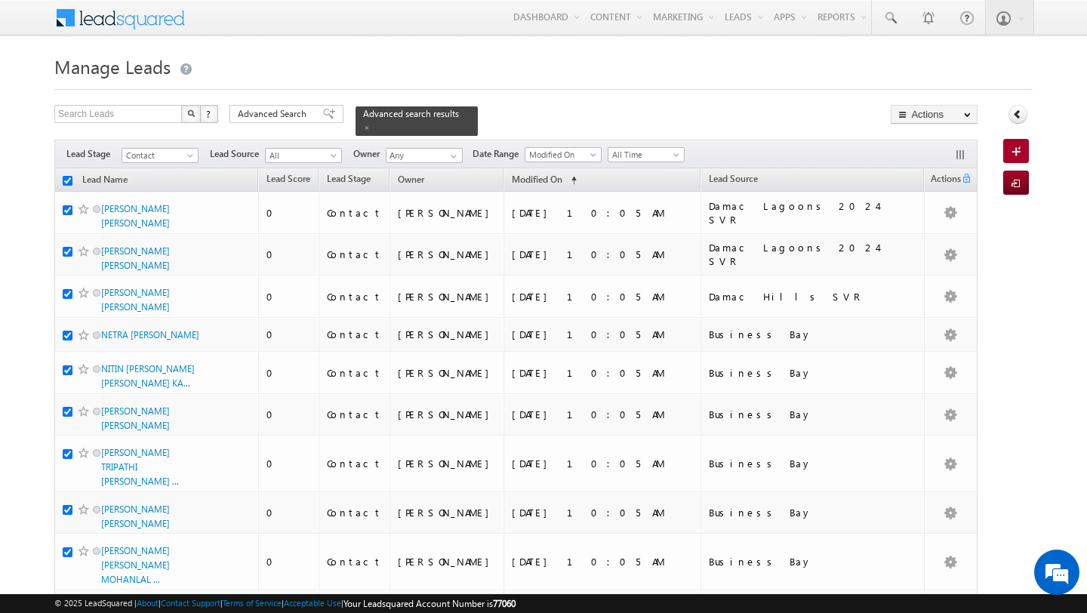
checkbox input "true"
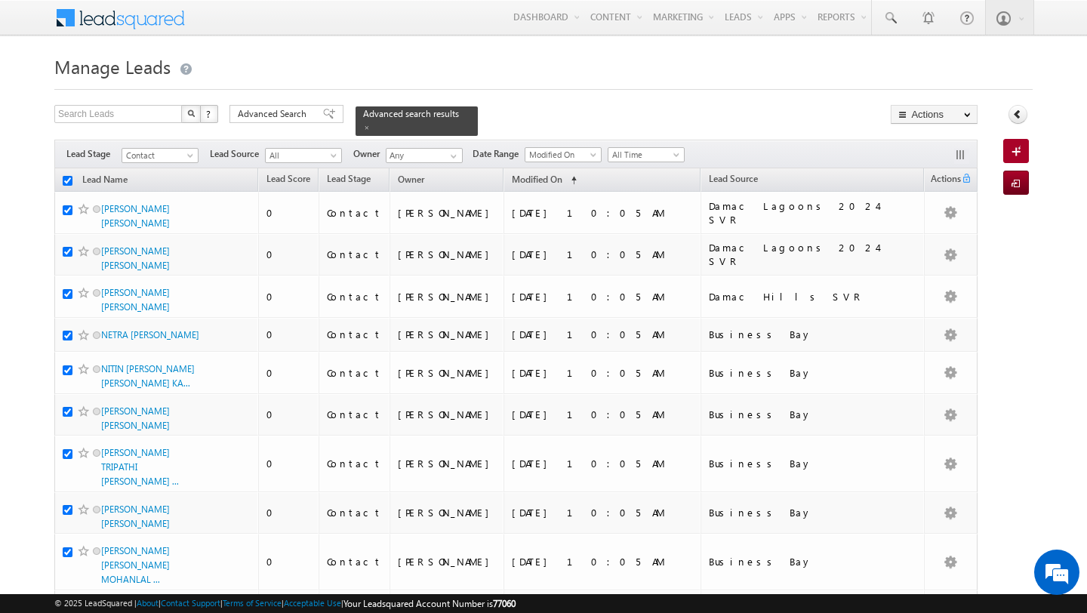
checkbox input "true"
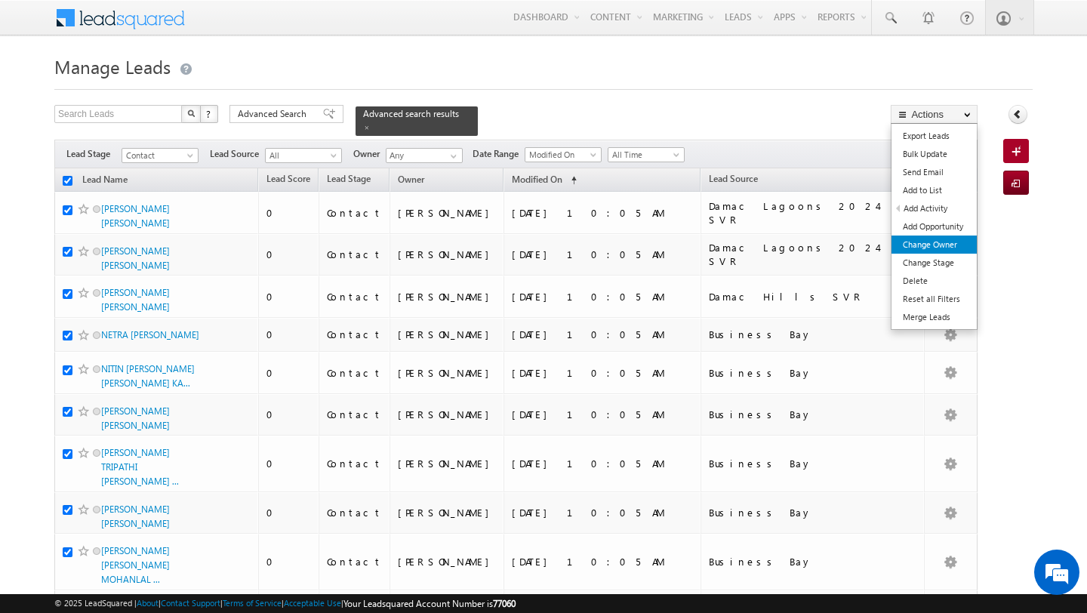
click at [947, 250] on link "Change Owner" at bounding box center [933, 244] width 85 height 18
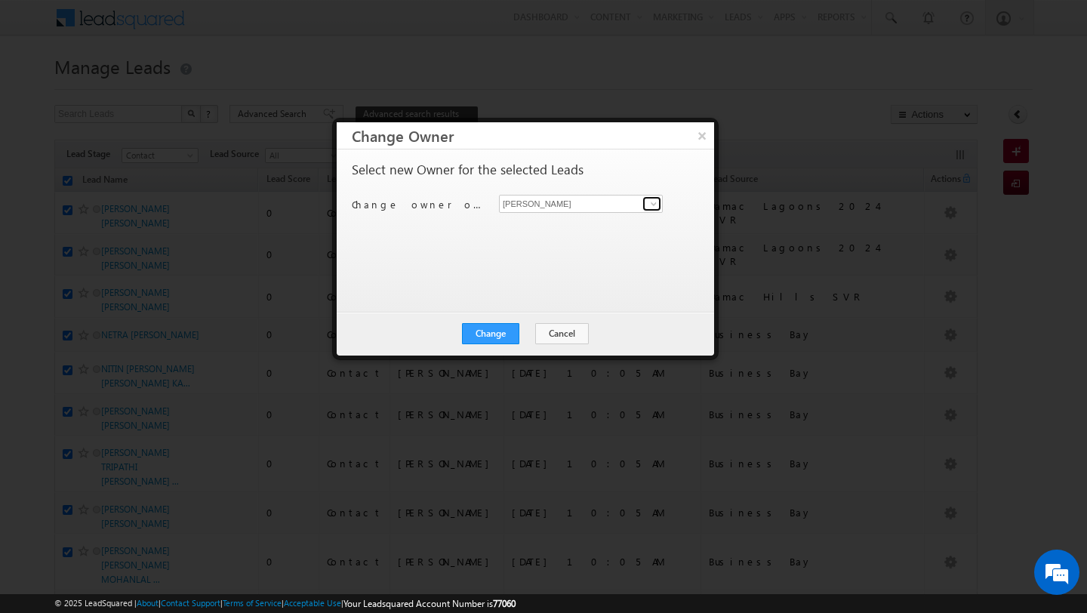
click at [660, 203] on link at bounding box center [651, 203] width 19 height 15
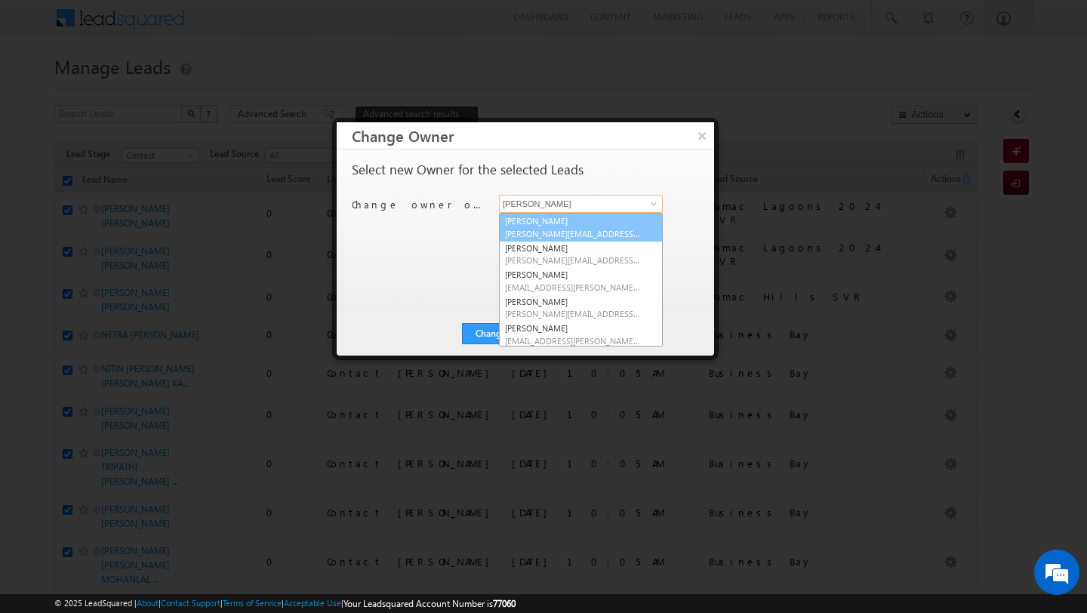
click at [592, 232] on span "[PERSON_NAME][EMAIL_ADDRESS][DOMAIN_NAME]" at bounding box center [573, 233] width 136 height 11
type input "[PERSON_NAME]"
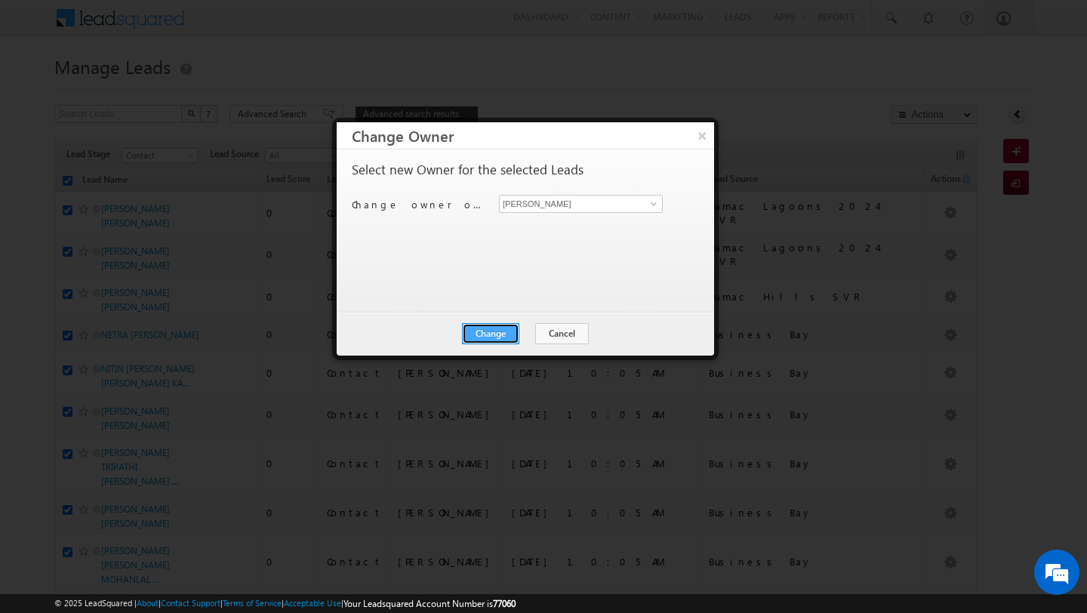
click at [502, 341] on button "Change" at bounding box center [490, 333] width 57 height 21
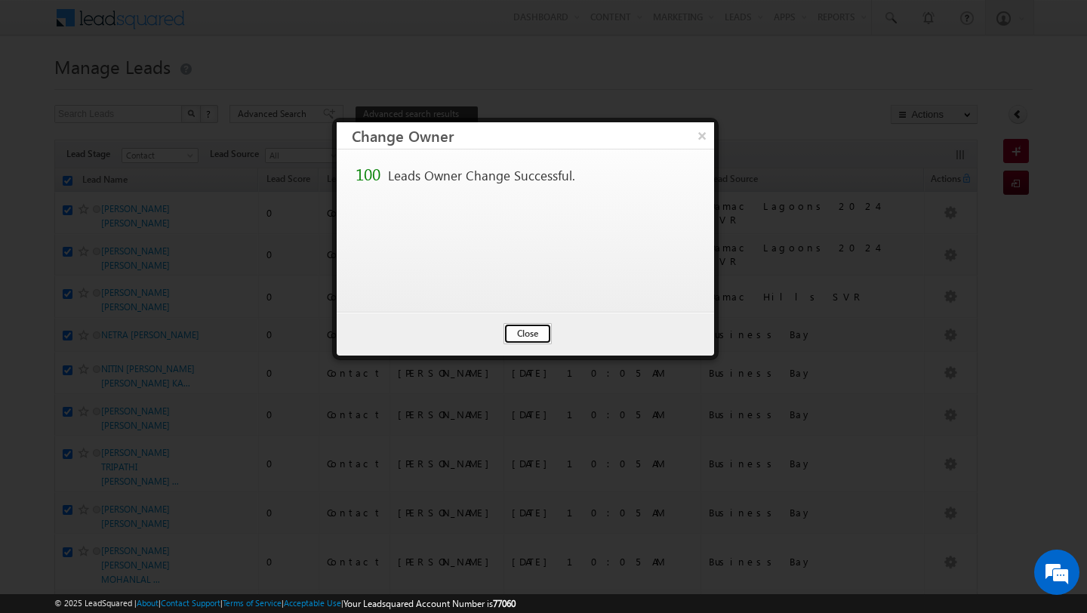
click at [541, 343] on button "Close" at bounding box center [527, 333] width 48 height 21
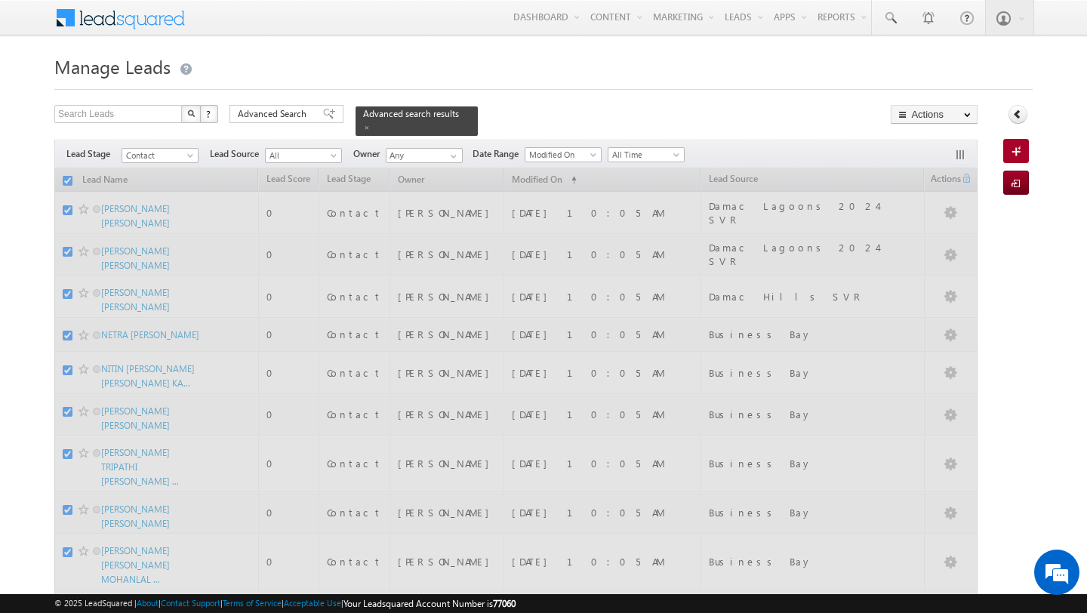
checkbox input "false"
